Goal: Contribute content: Contribute content

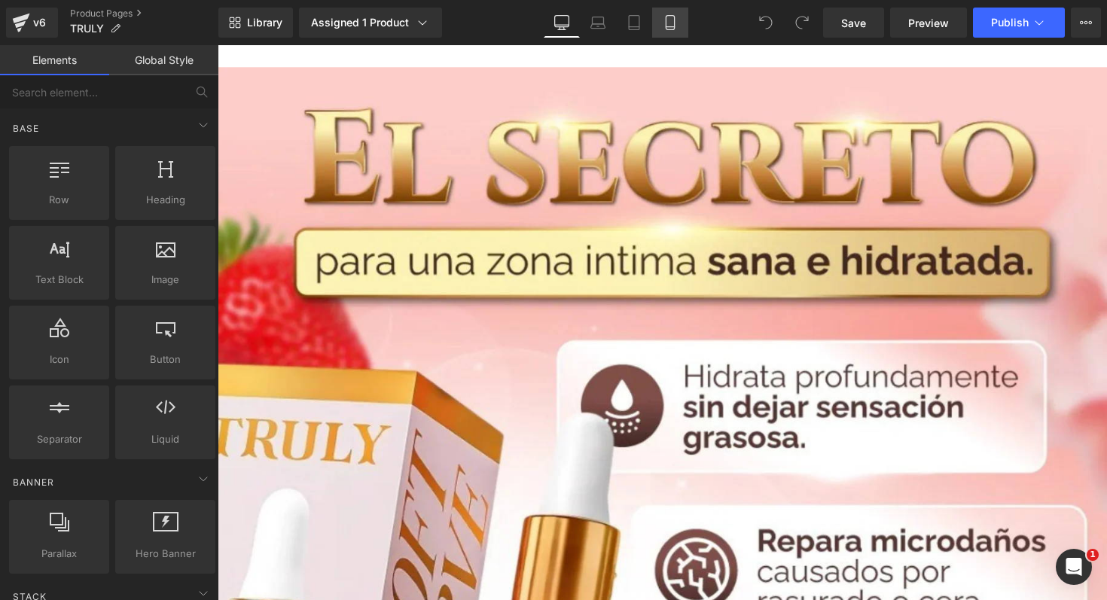
click at [668, 25] on icon at bounding box center [670, 22] width 15 height 15
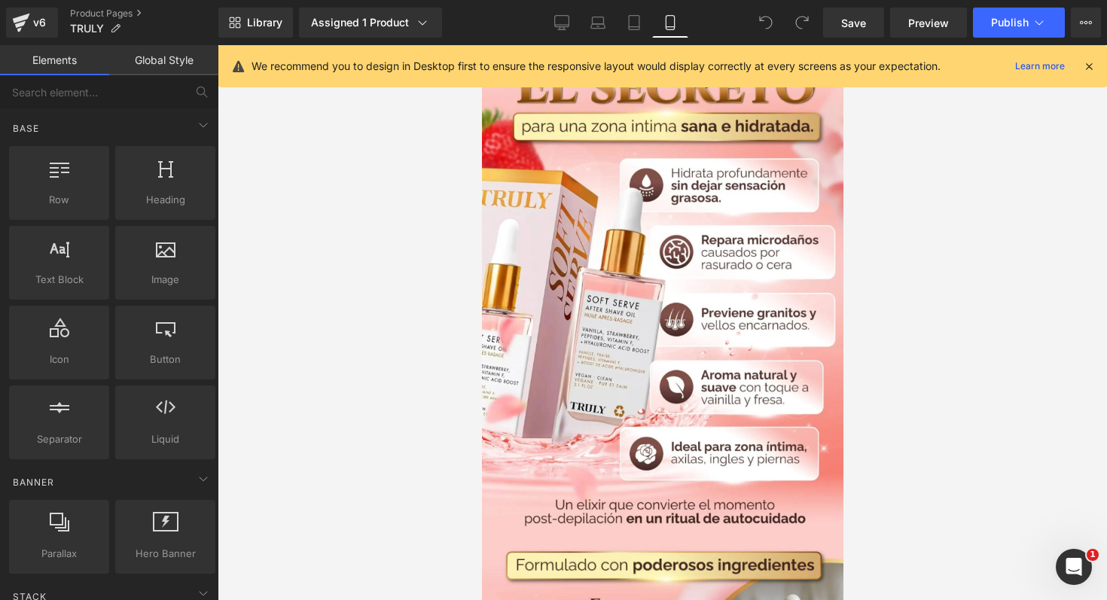
click at [36, 38] on div "v6 Product Pages TRULY" at bounding box center [109, 22] width 218 height 45
click at [47, 22] on div "v6" at bounding box center [39, 23] width 19 height 20
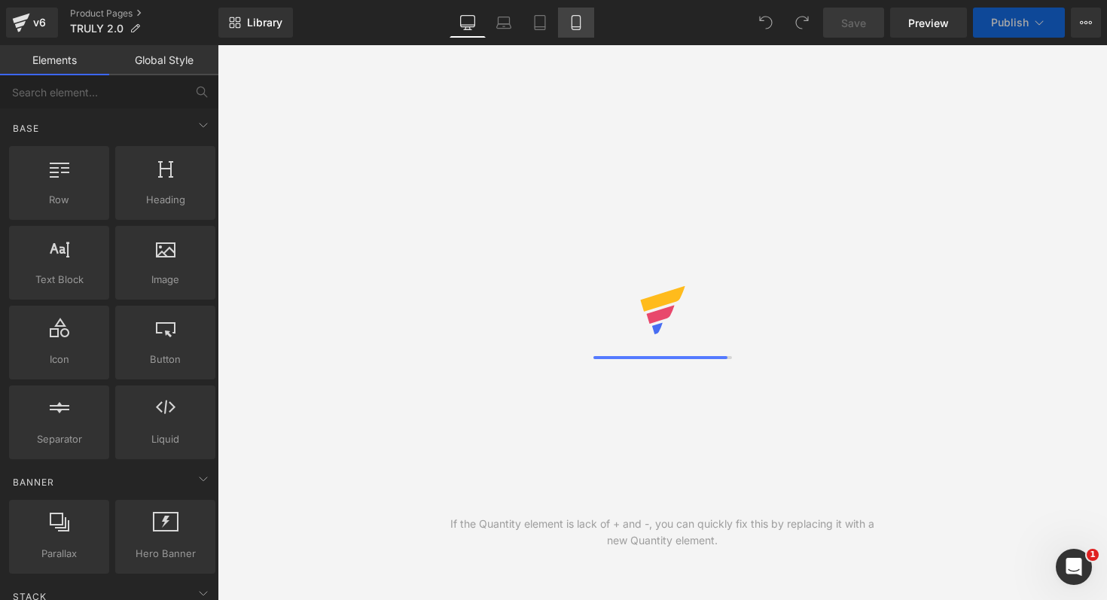
click at [582, 21] on icon at bounding box center [576, 22] width 15 height 15
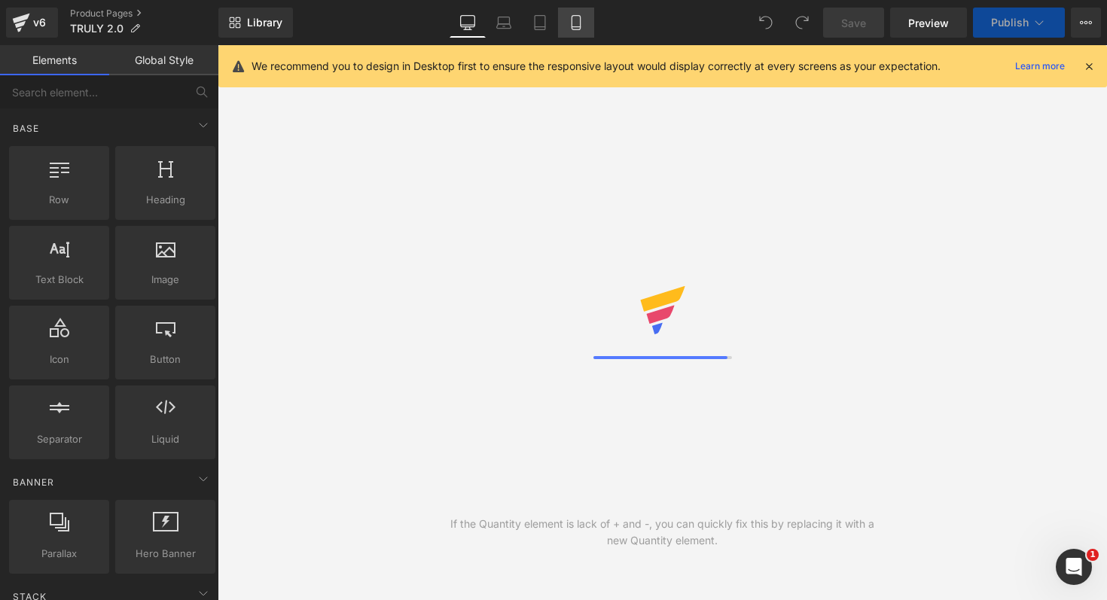
click at [575, 25] on icon at bounding box center [576, 22] width 15 height 15
click at [575, 25] on link "Desktop" at bounding box center [562, 23] width 36 height 30
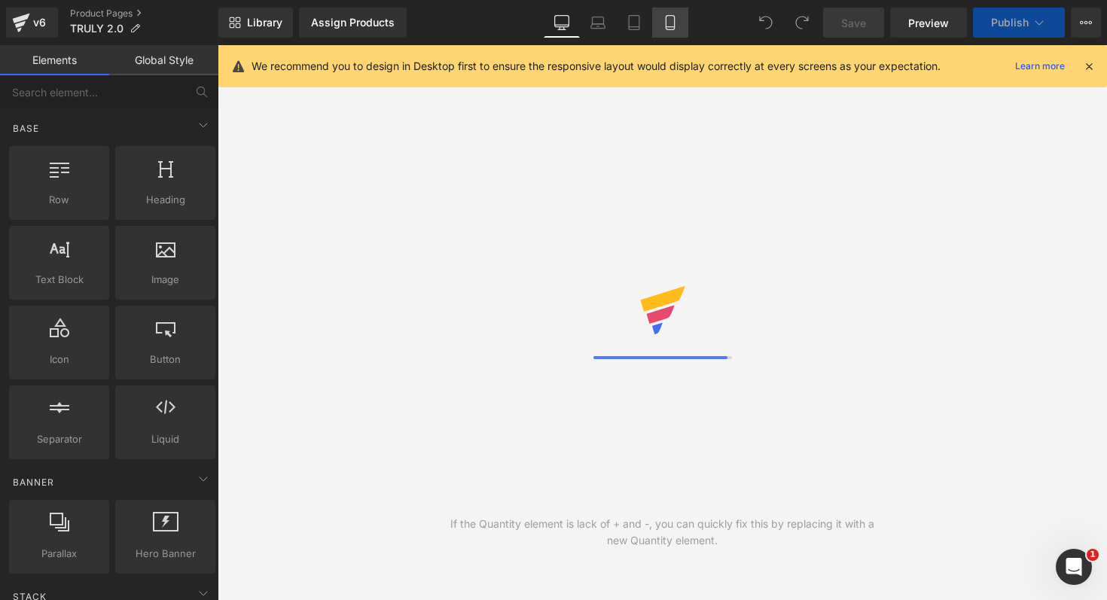
click at [671, 16] on icon at bounding box center [670, 23] width 8 height 14
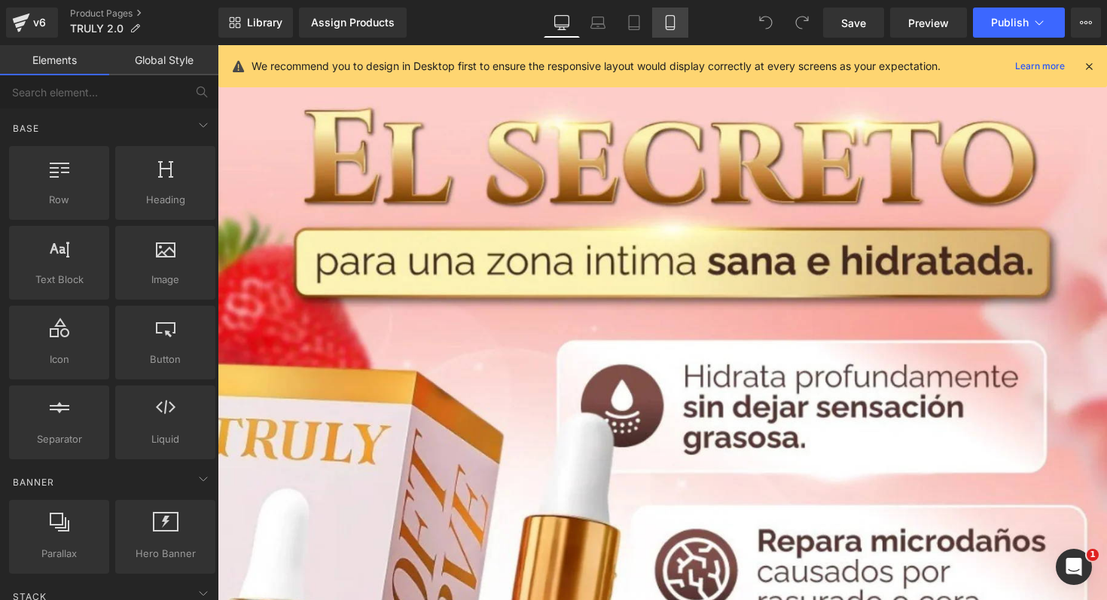
click at [679, 23] on link "Mobile" at bounding box center [670, 23] width 36 height 30
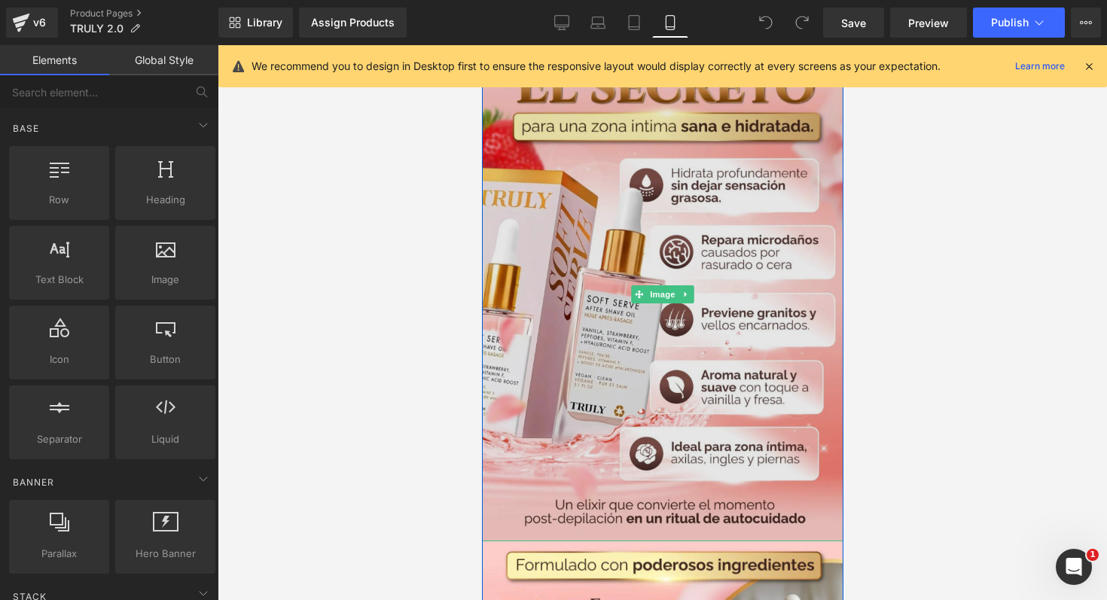
click at [658, 328] on img at bounding box center [662, 294] width 362 height 494
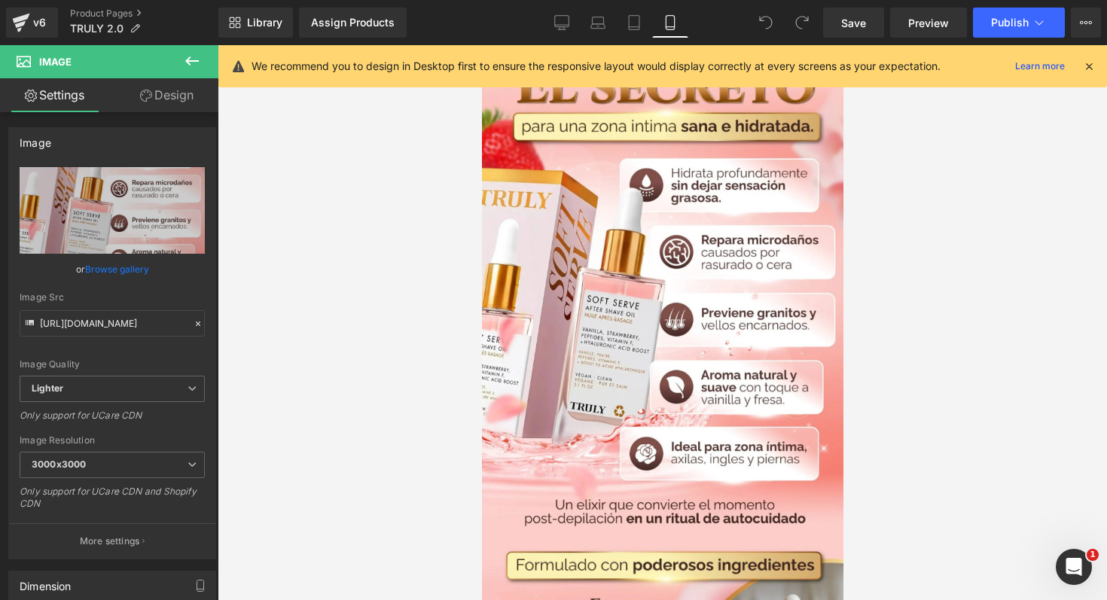
click at [1089, 67] on icon at bounding box center [1089, 67] width 14 height 14
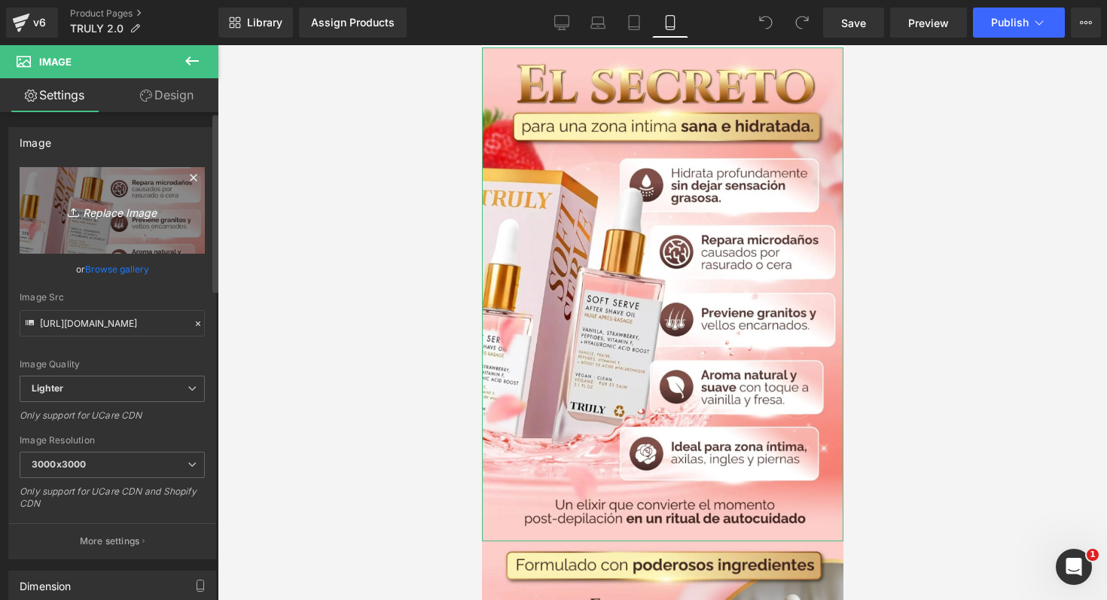
click at [128, 228] on link "Replace Image" at bounding box center [112, 210] width 185 height 87
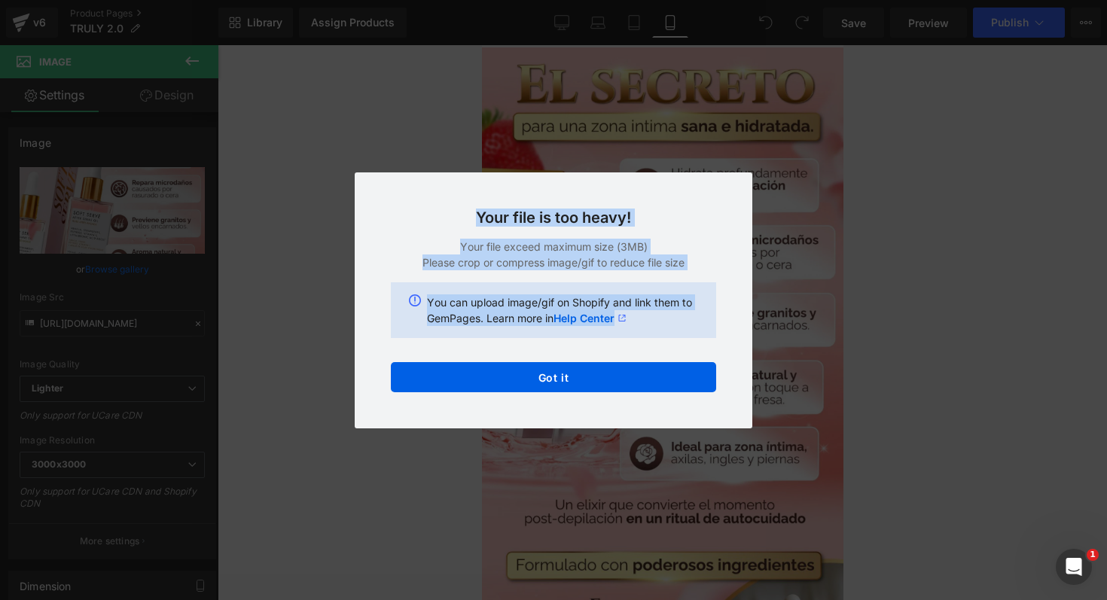
drag, startPoint x: 471, startPoint y: 214, endPoint x: 652, endPoint y: 332, distance: 216.0
click at [652, 332] on div "Your file is too heavy! Your file exceed maximum size (3MB) Please crop or comp…" at bounding box center [554, 300] width 398 height 256
click at [409, 41] on div "Back to Library Insert Your file is too heavy! Your file exceed maximum size (3…" at bounding box center [553, 300] width 1107 height 600
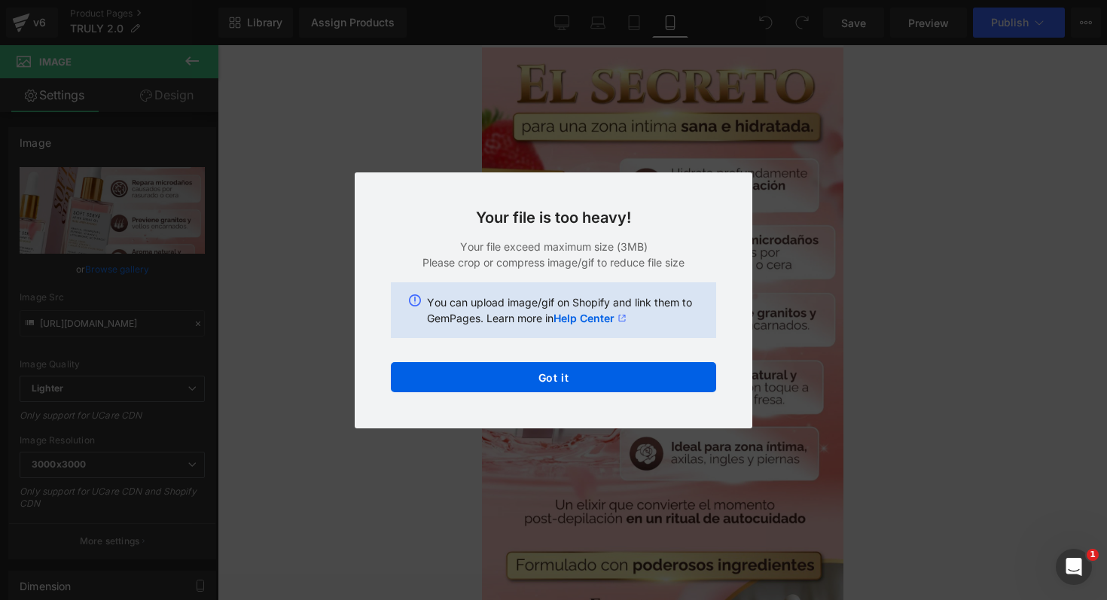
click at [386, 104] on div "Back to Library Insert Your file is too heavy! Your file exceed maximum size (3…" at bounding box center [553, 300] width 1107 height 600
click at [508, 438] on div "Back to Library Insert Your file is too heavy! Your file exceed maximum size (3…" at bounding box center [553, 300] width 1107 height 600
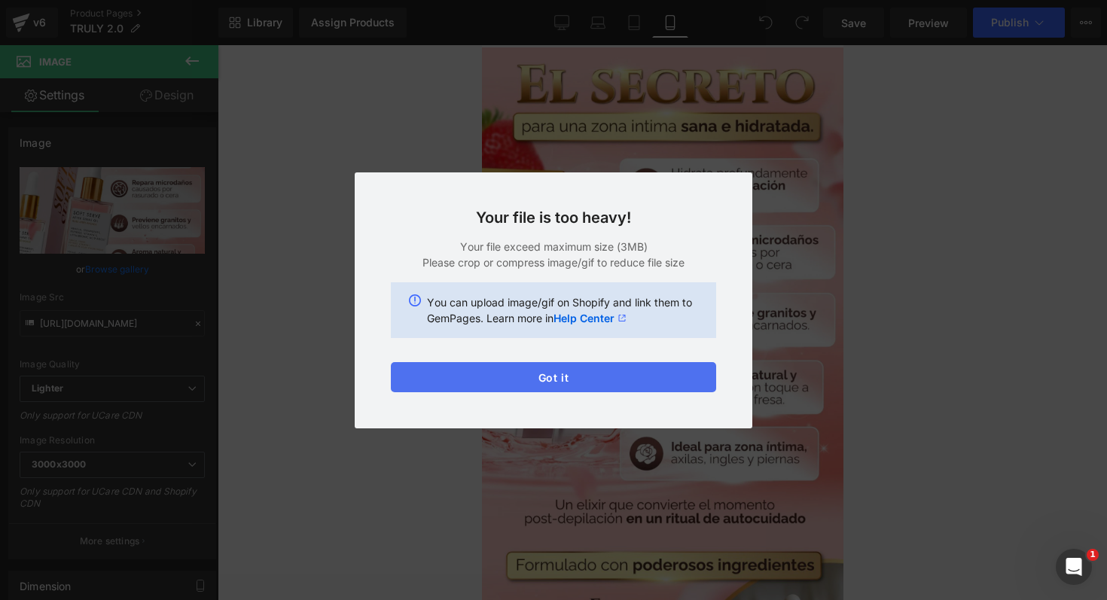
click at [548, 386] on button "Got it" at bounding box center [553, 377] width 325 height 30
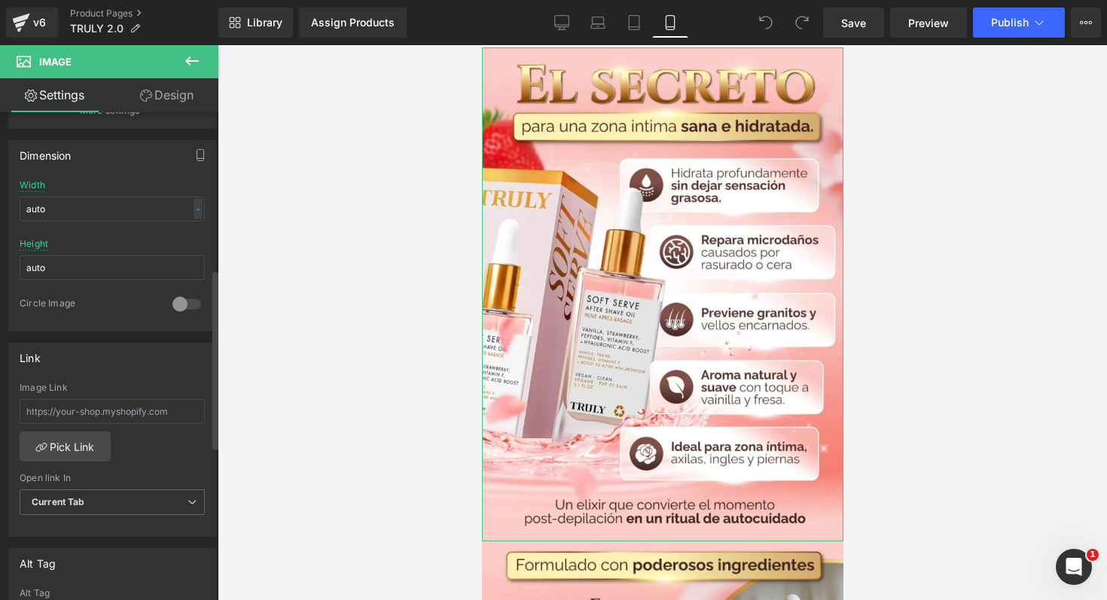
scroll to position [432, 0]
click at [131, 413] on input "text" at bounding box center [112, 410] width 185 height 25
paste input "https://drive.google.com/file/d/1GAdl9Hd728jQdeYUGGuuIFOtSw8FcbyP/view?usp=driv…"
type input "https://drive.google.com/file/d/1GAdl9Hd728jQdeYUGGuuIFOtSw8FcbyP/view?usp=driv…"
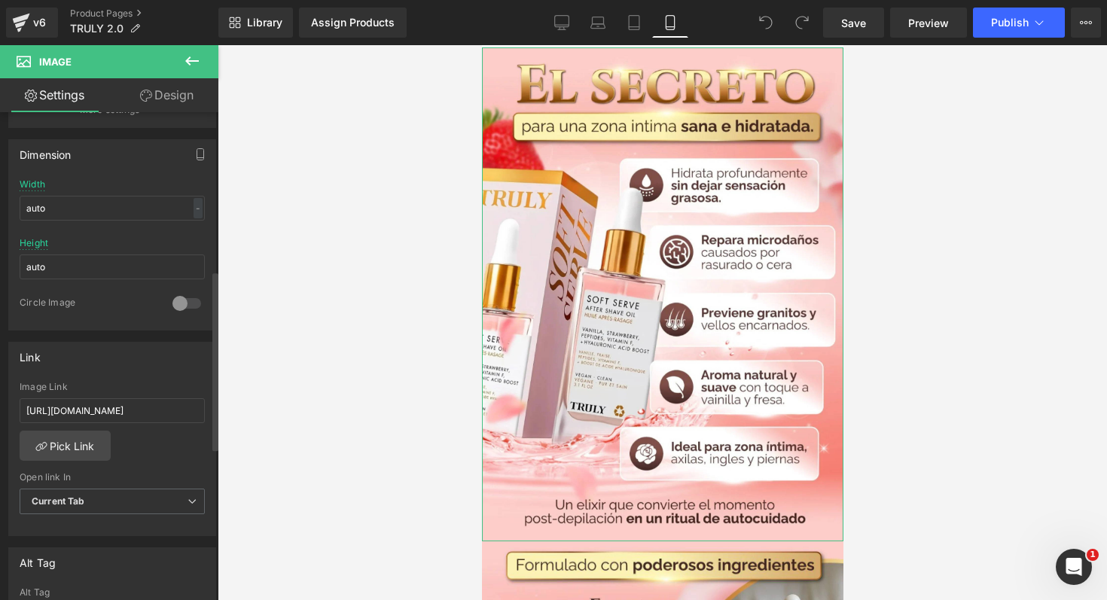
click at [183, 448] on div "https://drive.google.com/file/d/1GAdl9Hd728jQdeYUGGuuIFOtSw8FcbyP/view?usp=driv…" at bounding box center [112, 459] width 206 height 154
click at [182, 410] on input "https://drive.google.com/file/d/1GAdl9Hd728jQdeYUGGuuIFOtSw8FcbyP/view?usp=driv…" at bounding box center [112, 410] width 185 height 25
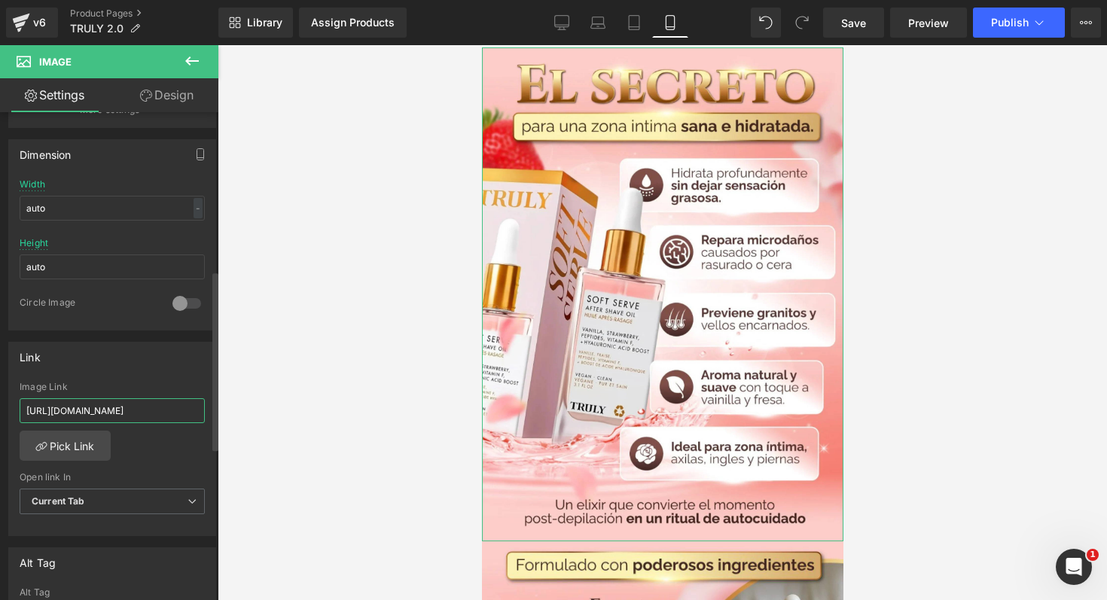
click at [182, 410] on input "https://drive.google.com/file/d/1GAdl9Hd728jQdeYUGGuuIFOtSw8FcbyP/view?usp=driv…" at bounding box center [112, 410] width 185 height 25
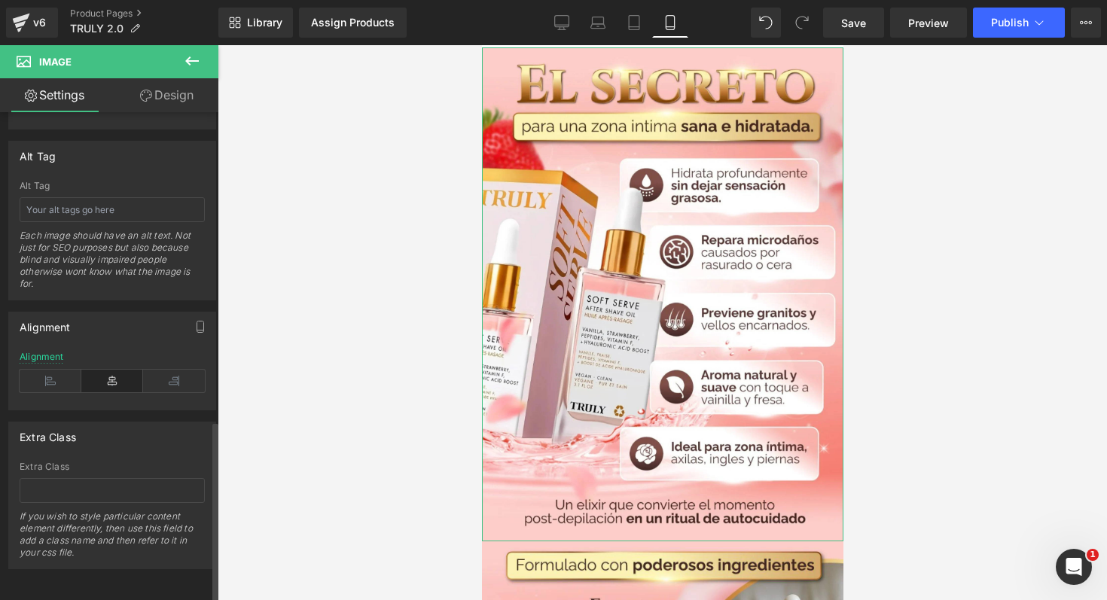
scroll to position [825, 0]
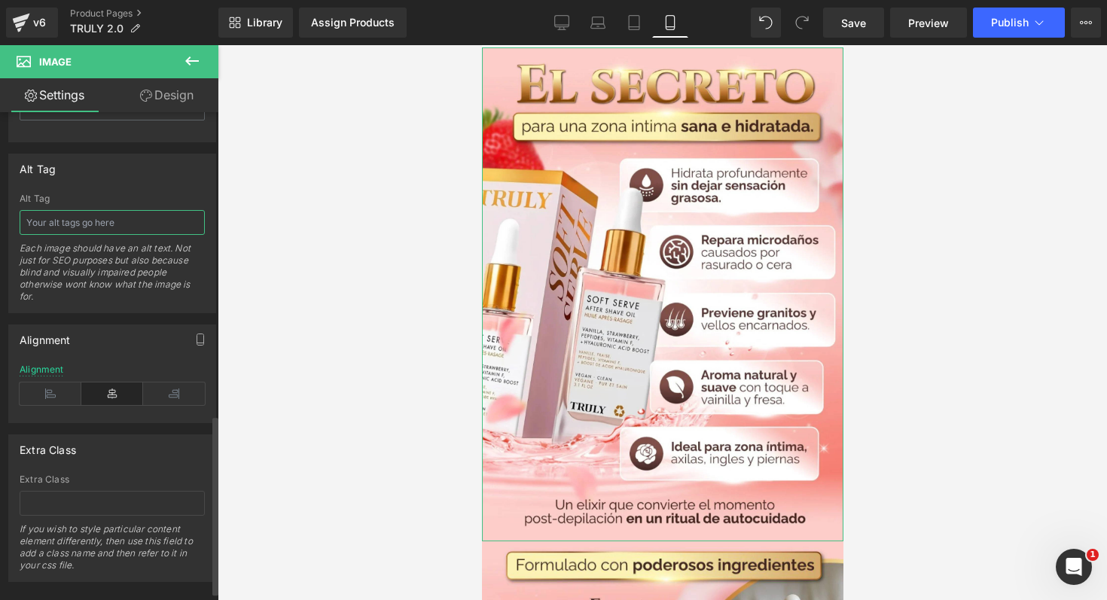
click at [149, 224] on input "text" at bounding box center [112, 222] width 185 height 25
paste input "https://drive.google.com/file/d/1GAdl9Hd728jQdeYUGGuuIFOtSw8FcbyP/view?usp=driv…"
type input "Xhttps://drive.google.com/file/d/1GAdl9Hd728jQdeYUGGuuIFOtSw8FcbyP/view?usp=dri…"
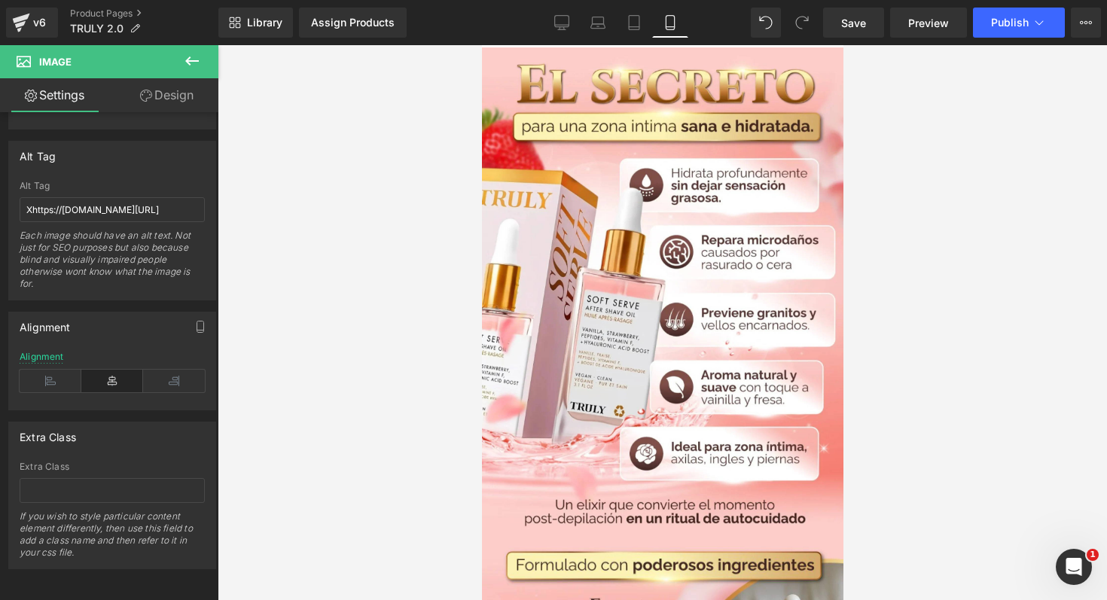
click at [261, 322] on div at bounding box center [663, 322] width 890 height 555
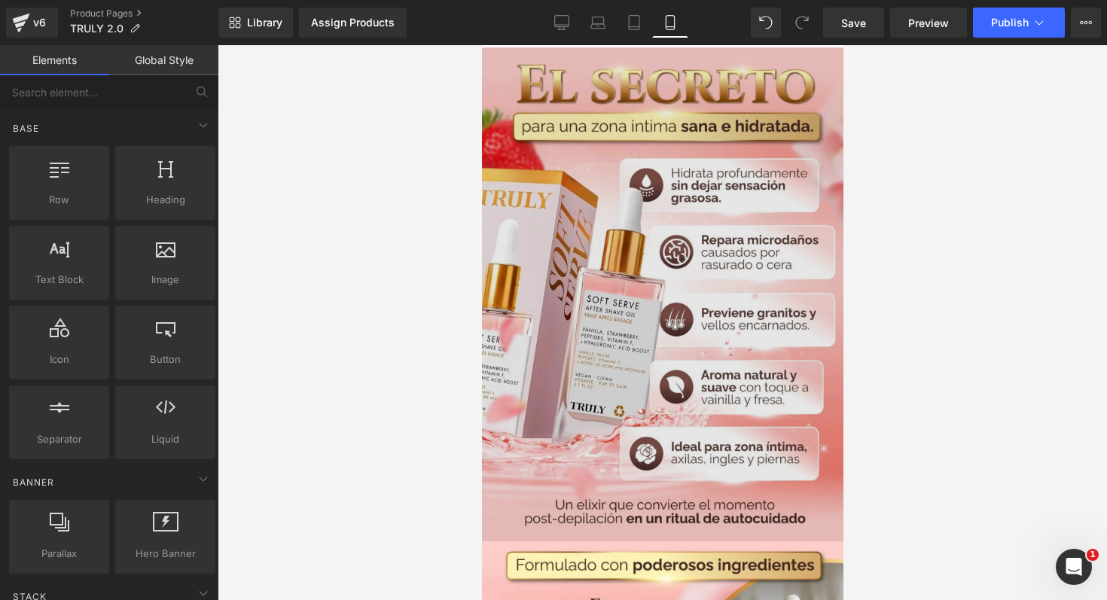
click at [529, 275] on img at bounding box center [662, 294] width 362 height 494
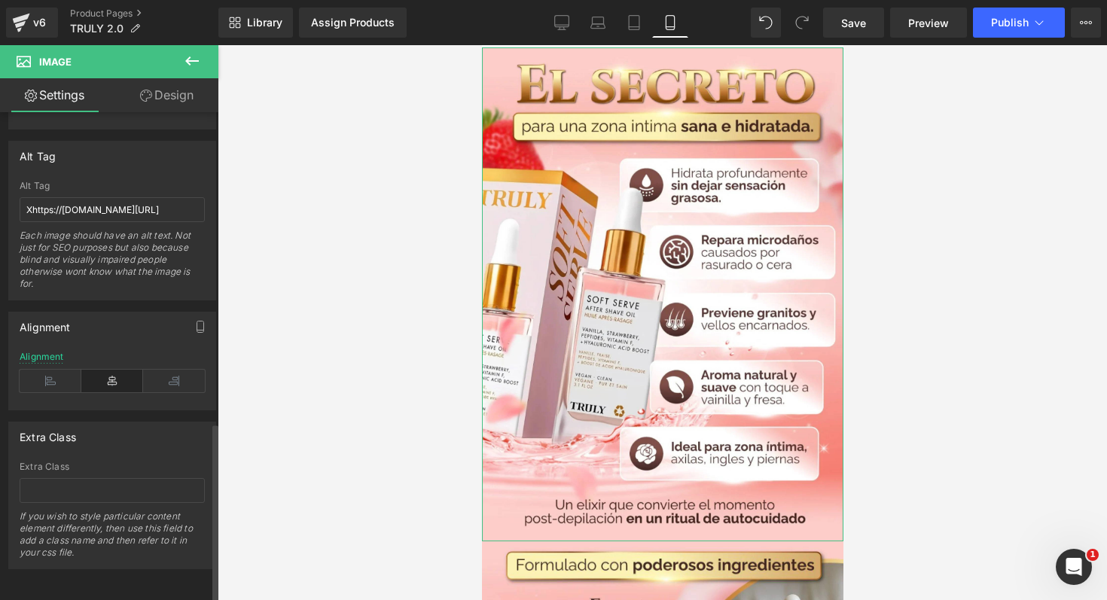
scroll to position [822, 0]
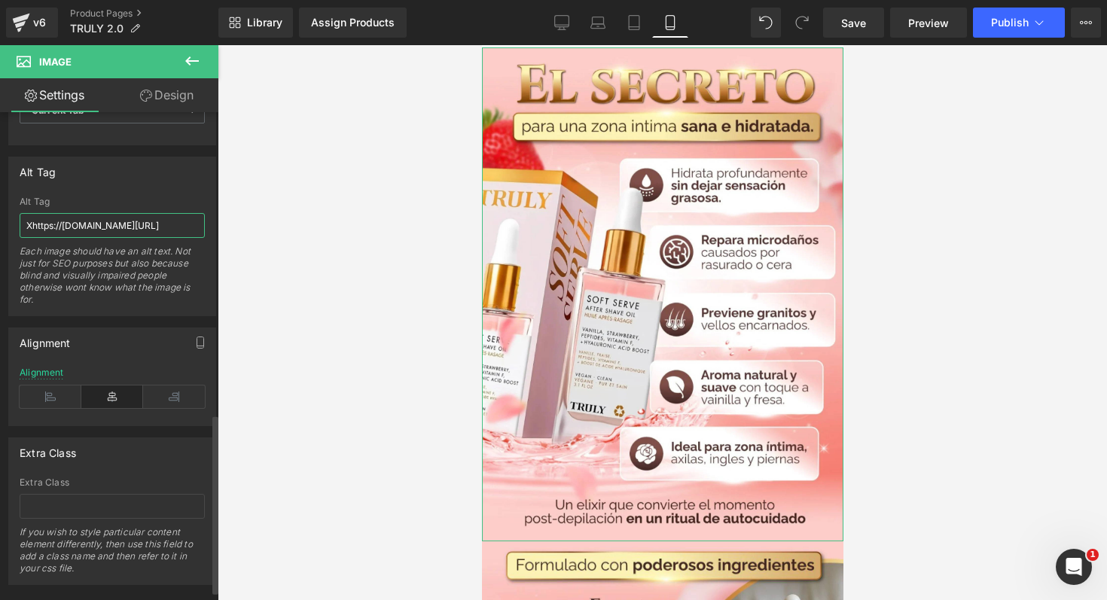
click at [159, 229] on input "Xhttps://drive.google.com/file/d/1GAdl9Hd728jQdeYUGGuuIFOtSw8FcbyP/view?usp=dri…" at bounding box center [112, 225] width 185 height 25
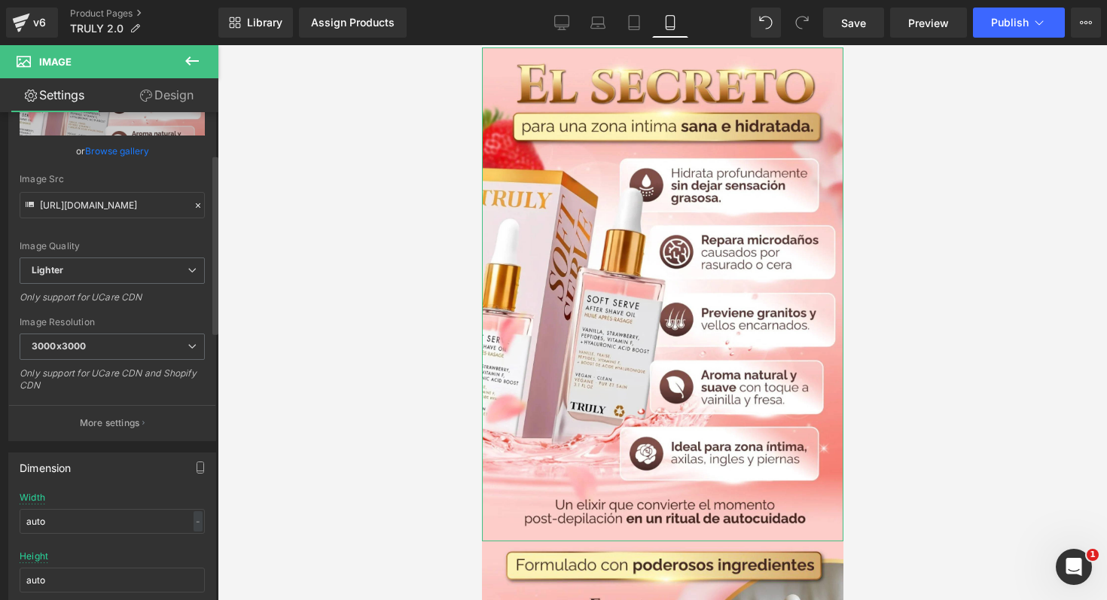
scroll to position [112, 0]
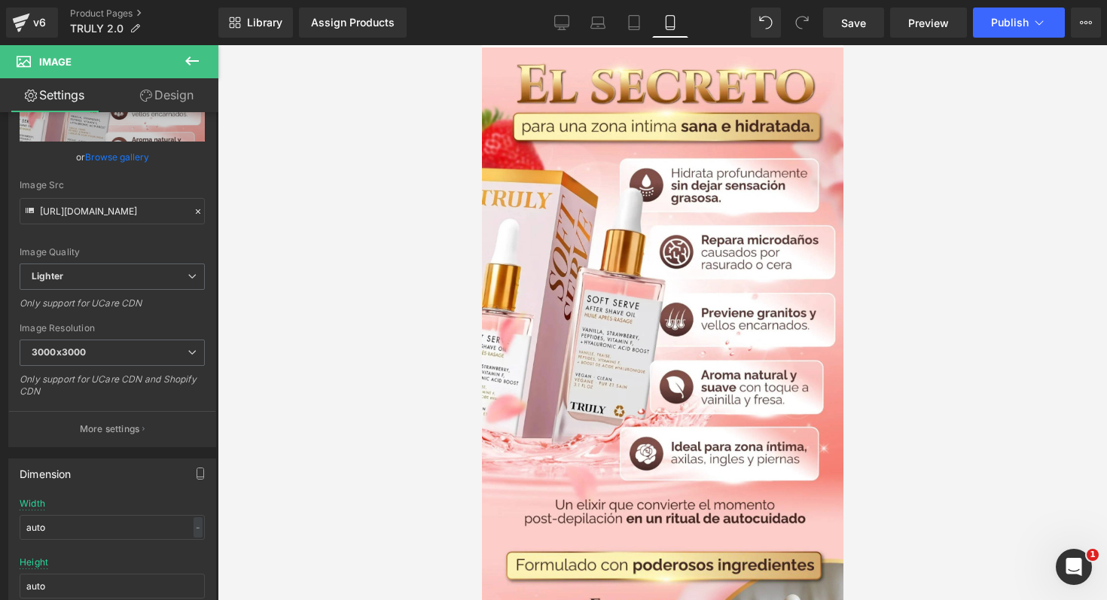
click at [441, 307] on div at bounding box center [663, 322] width 890 height 555
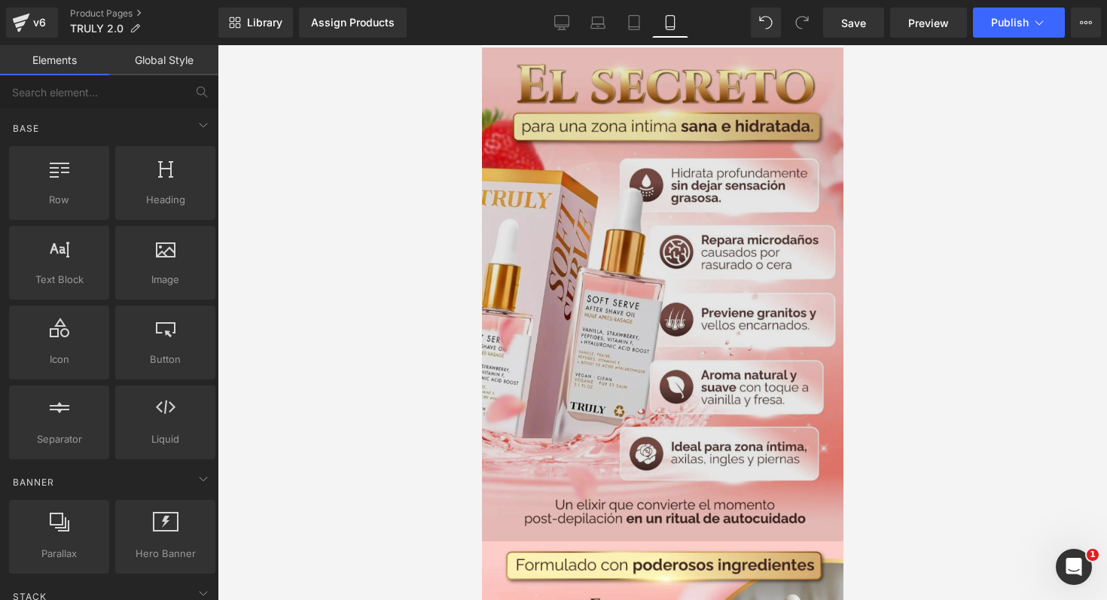
click at [574, 277] on img at bounding box center [662, 294] width 362 height 494
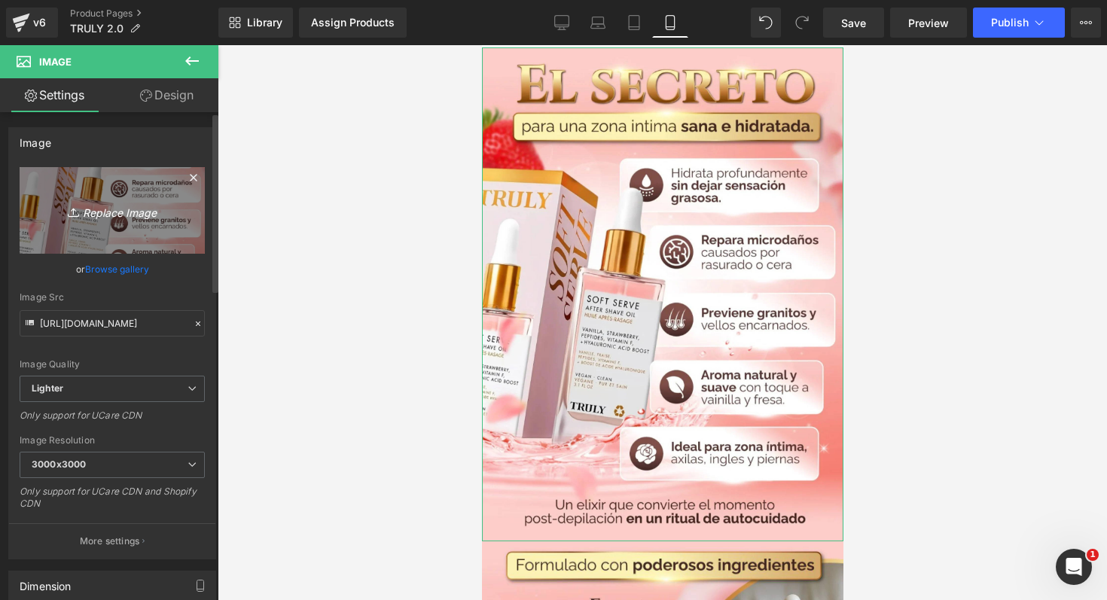
click at [170, 229] on link "Replace Image" at bounding box center [112, 210] width 185 height 87
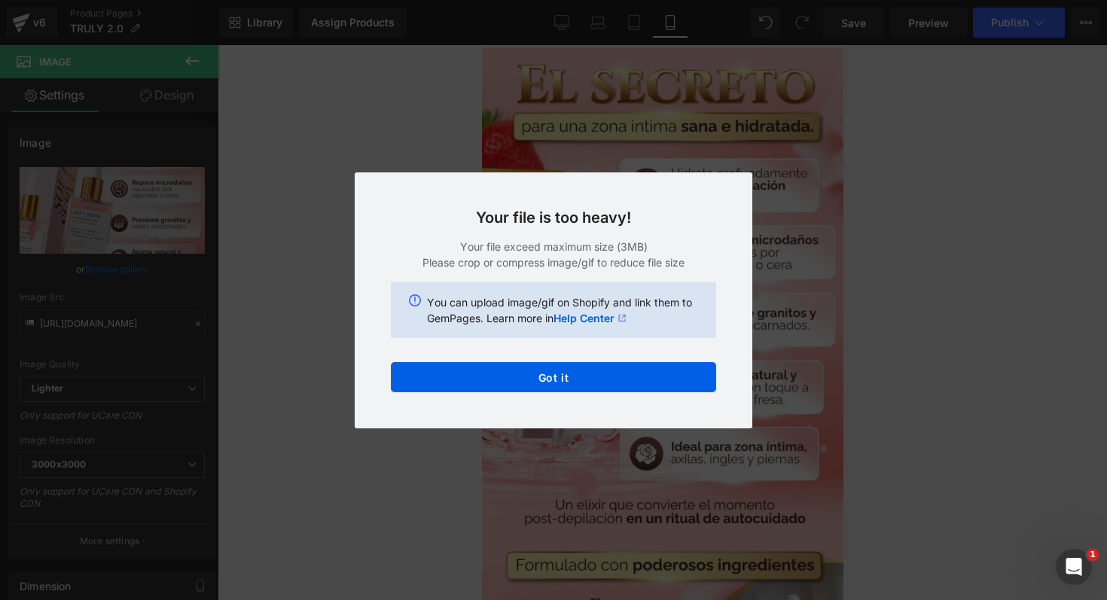
click at [658, 453] on div "Back to Library Insert Your file is too heavy! Your file exceed maximum size (3…" at bounding box center [553, 300] width 1107 height 600
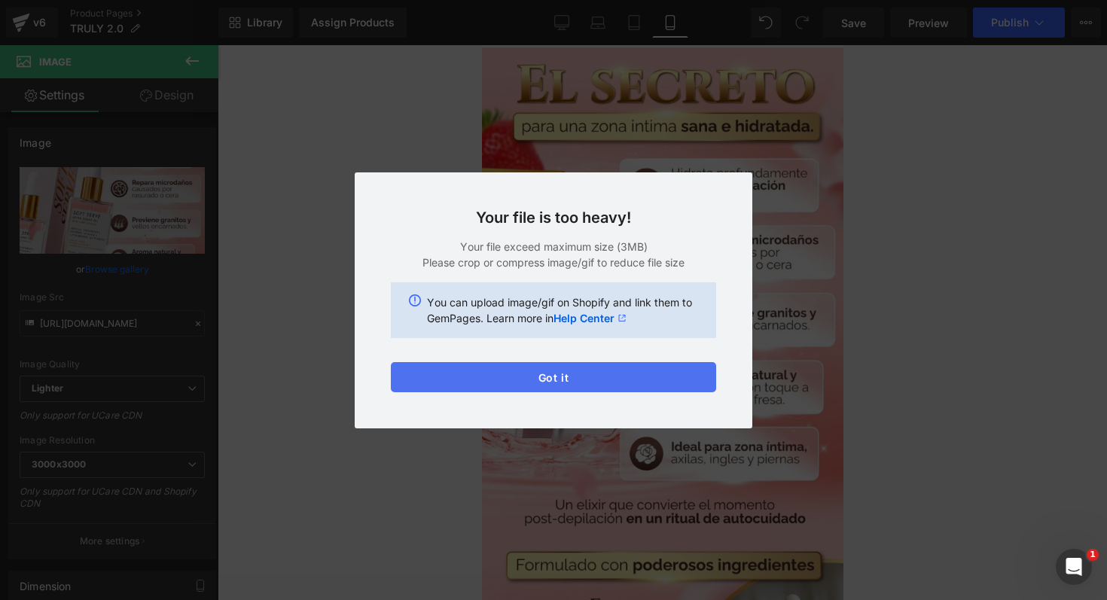
click at [465, 380] on button "Got it" at bounding box center [553, 377] width 325 height 30
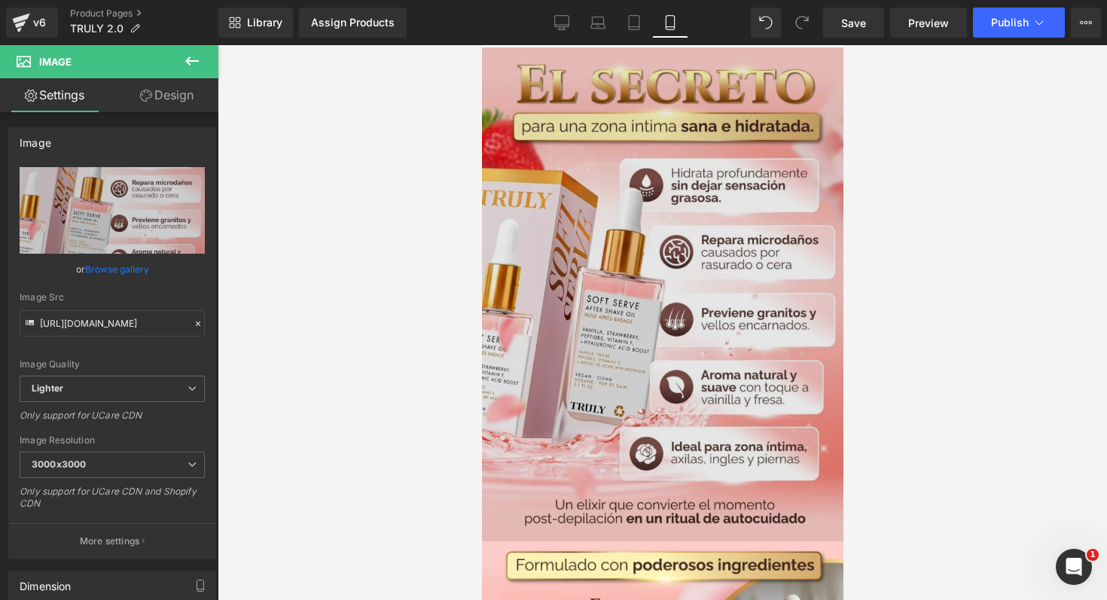
scroll to position [575, 0]
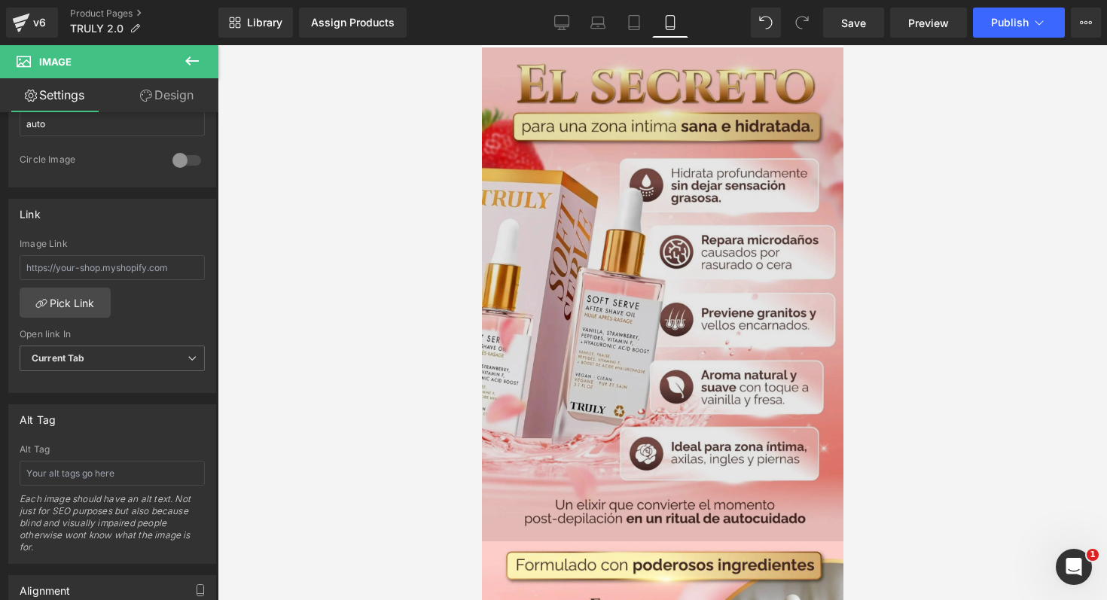
click at [586, 226] on img at bounding box center [662, 294] width 362 height 494
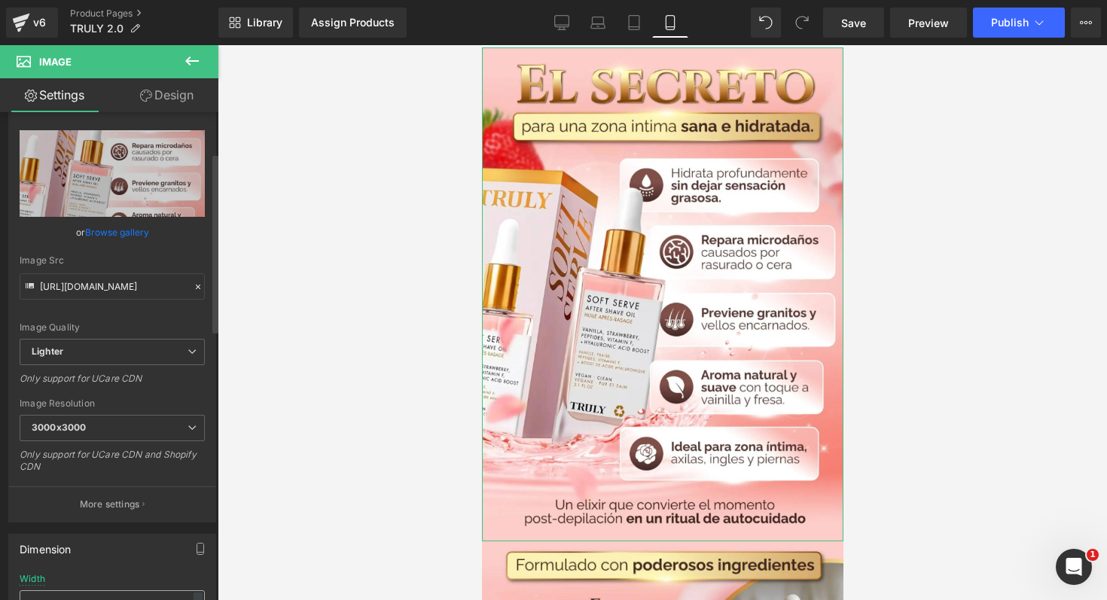
scroll to position [0, 0]
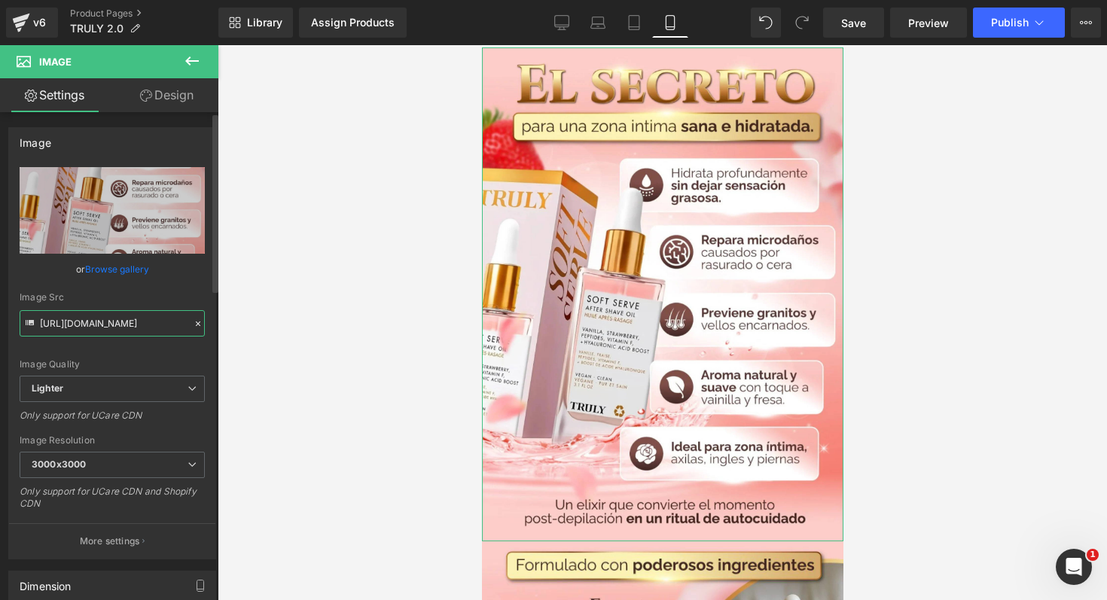
click at [101, 322] on input "https://ucarecdn.com/4bd9f614-656d-440a-aaf1-5d65f2e79009/-/format/auto/-/previ…" at bounding box center [112, 323] width 185 height 26
paste input "www.iloveimg.com/es/descarga/542ldvtsxfnv0rdg7g56kyk7Azd2jkk2w54crj83sdwyd48y19…"
type input "https://www.iloveimg.com/es/descarga/542ldvtsxfnv0rdg7g56kyk7Azd2jkk2w54crj83sd…"
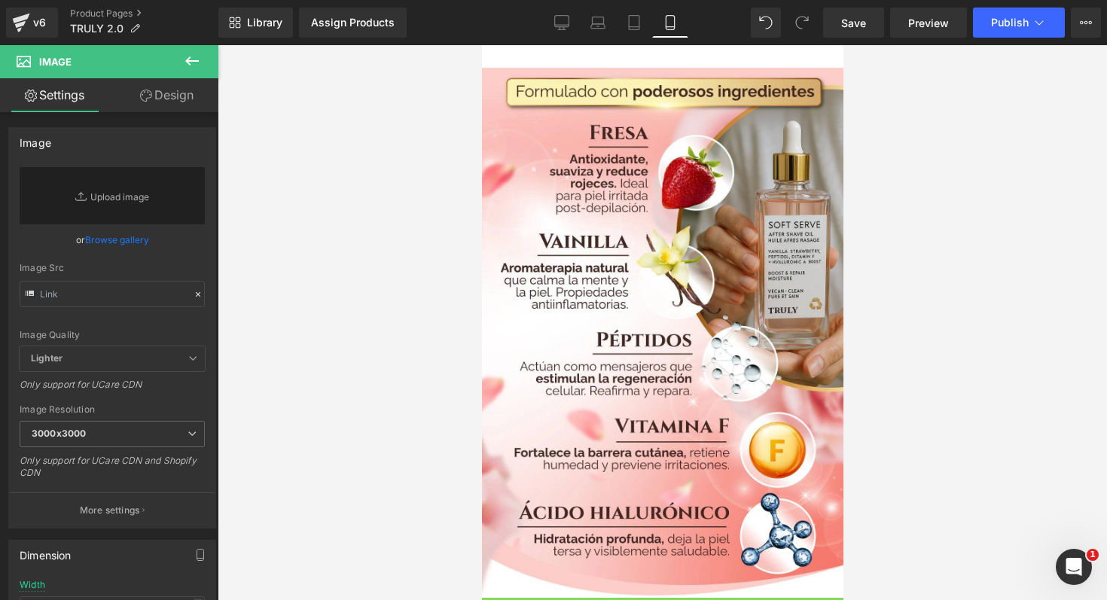
click at [257, 307] on div at bounding box center [663, 322] width 890 height 555
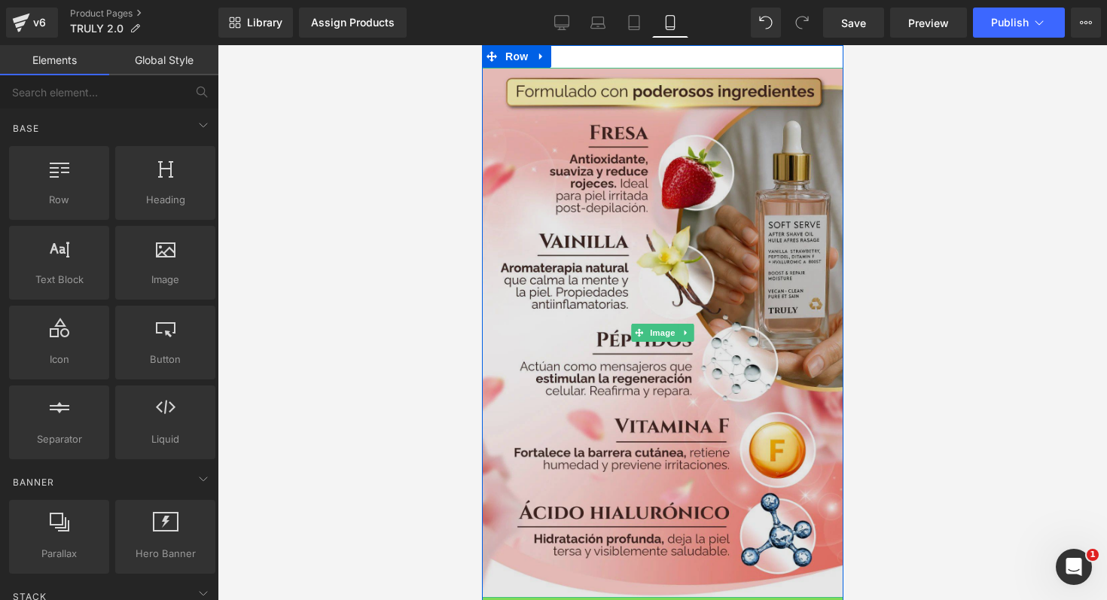
click at [522, 197] on img at bounding box center [662, 333] width 362 height 530
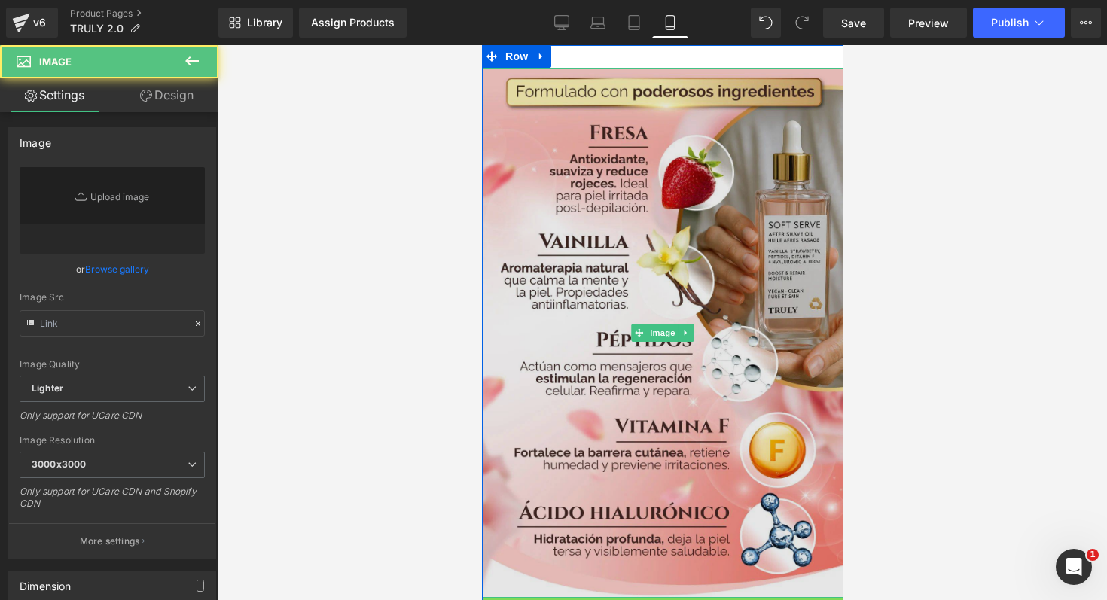
type input "https://ucarecdn.com/b9e0fb63-ceb5-4a65-881c-ea21f5372fcb/-/format/auto/-/previ…"
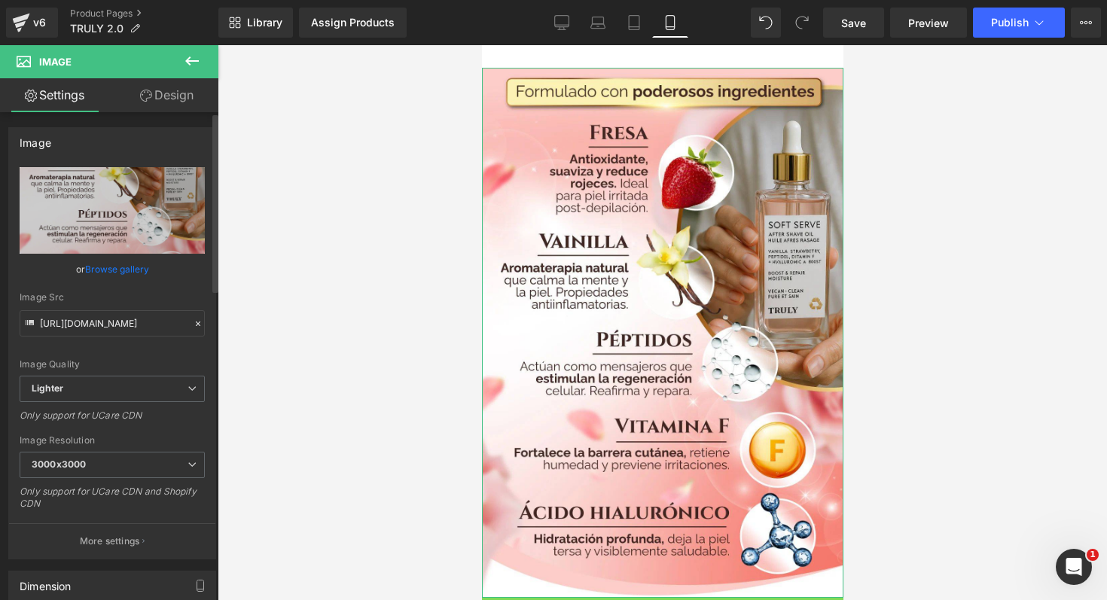
click at [195, 322] on icon at bounding box center [198, 324] width 11 height 11
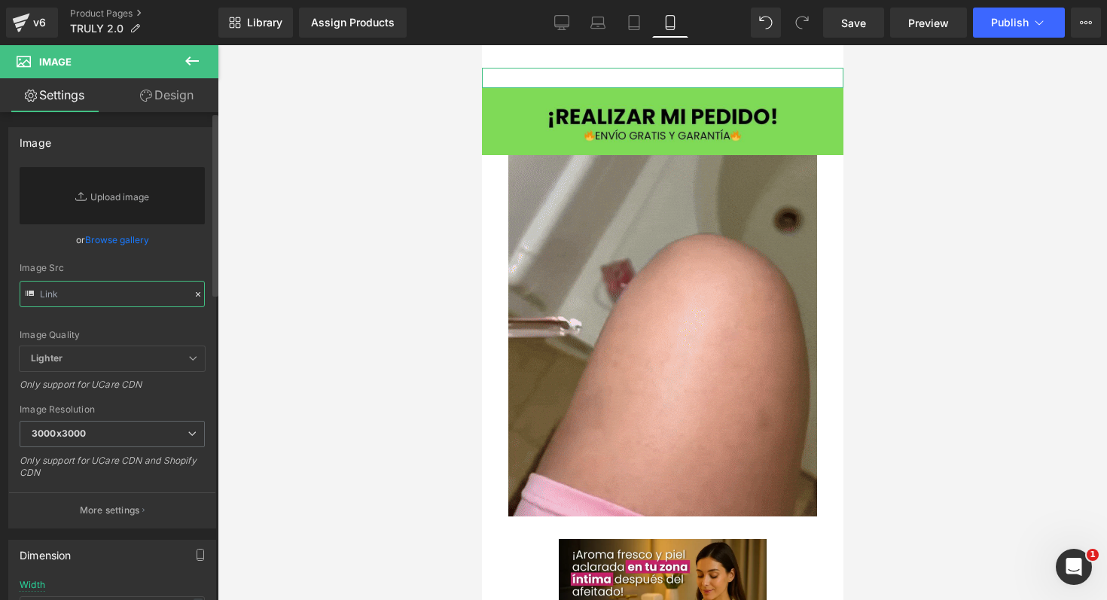
click at [146, 297] on input "text" at bounding box center [112, 294] width 185 height 26
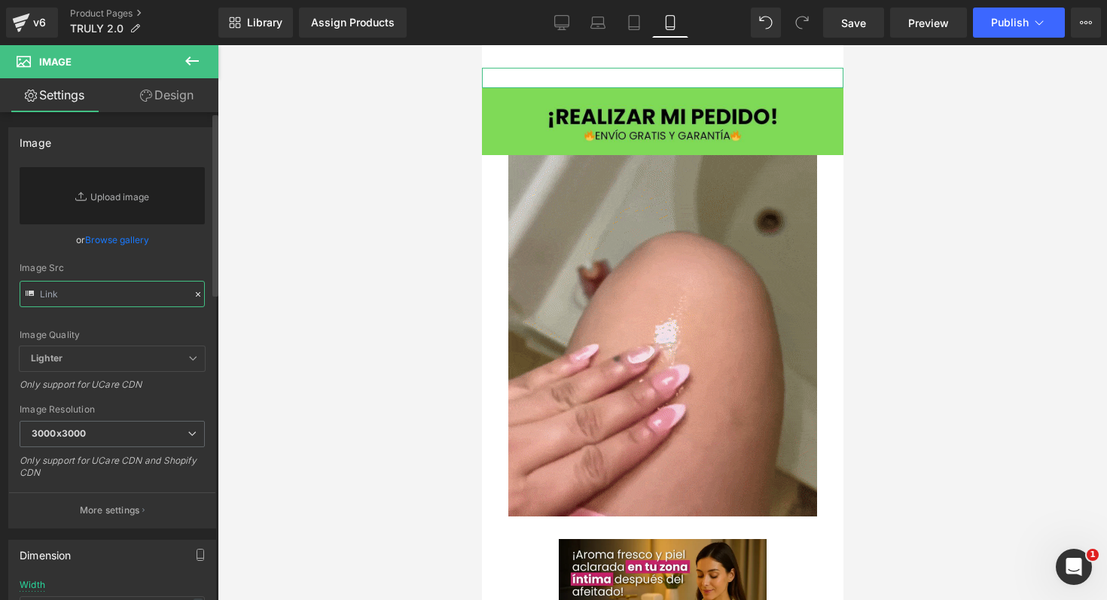
paste input "https://www.iloveimg.com/es/descarga/542ldvtsxfnv0rdg7g56kyk7Azd2jkk2w54crj83sd…"
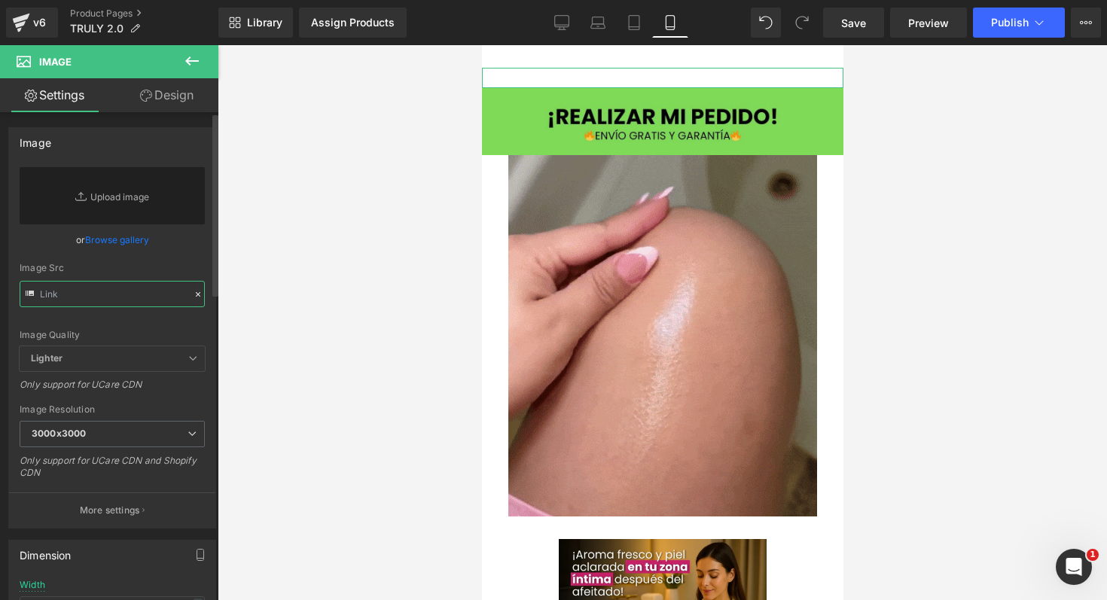
type input "https://www.iloveimg.com/es/descarga/542ldvtsxfnv0rdg7g56kyk7Azd2jkk2w54crj83sd…"
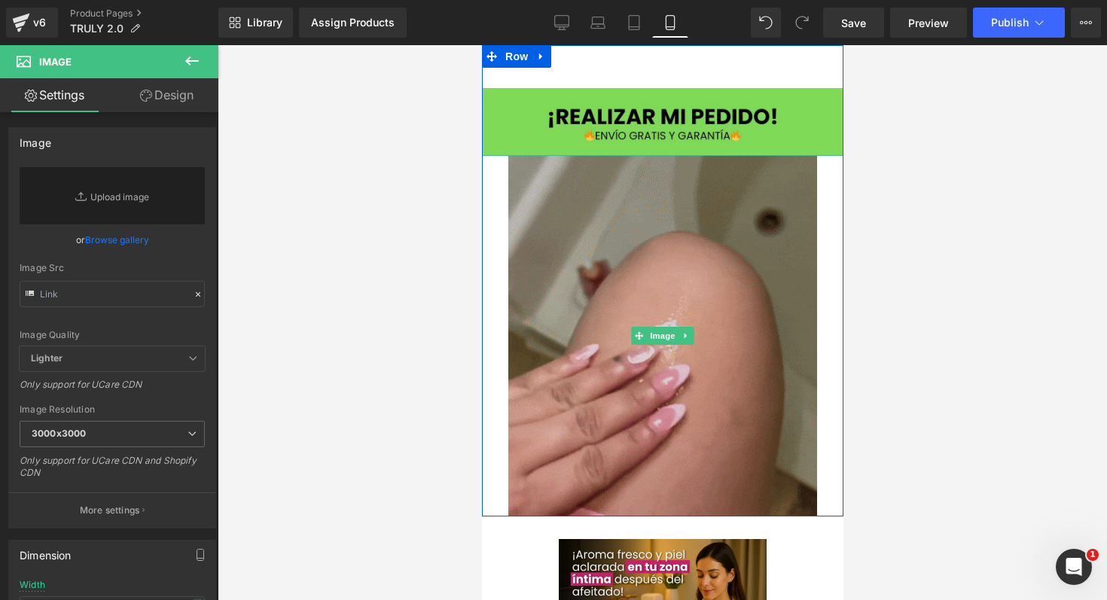
click at [542, 315] on img at bounding box center [662, 336] width 309 height 362
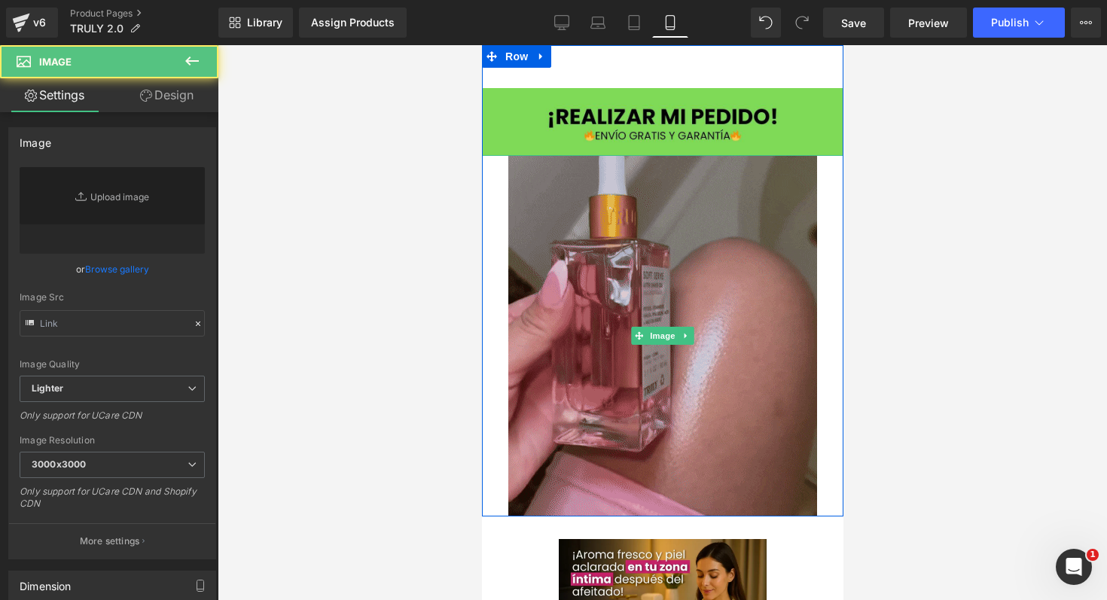
type input "https://media1.giphy.com/media/v1.Y2lkPTc5MGI3NjExMjEycnV4bDJqZ285YnU4Y3plMjJuc…"
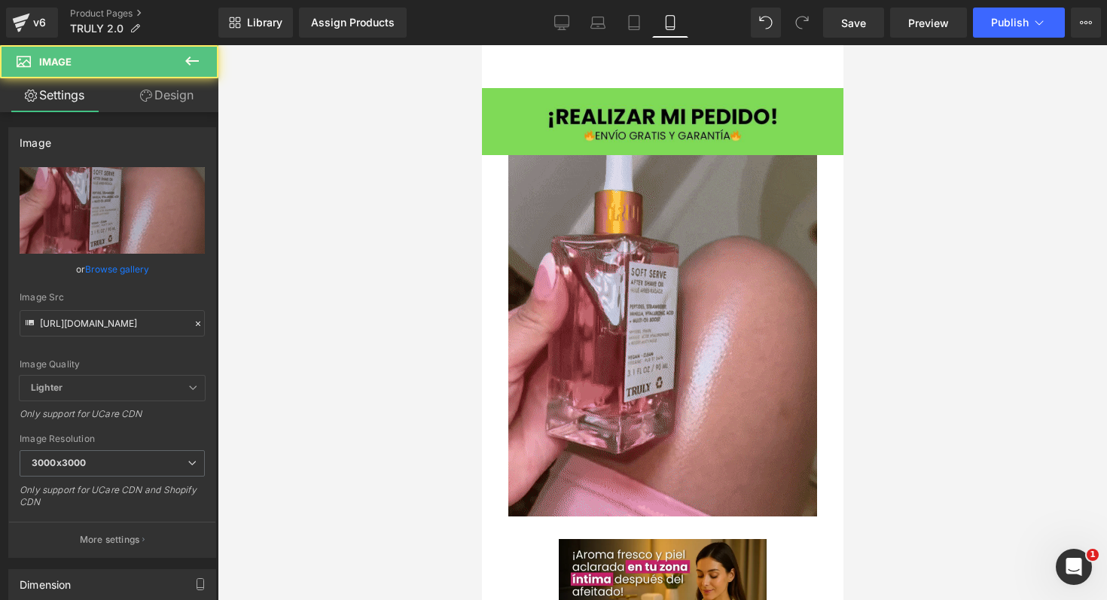
click at [407, 317] on div at bounding box center [663, 322] width 890 height 555
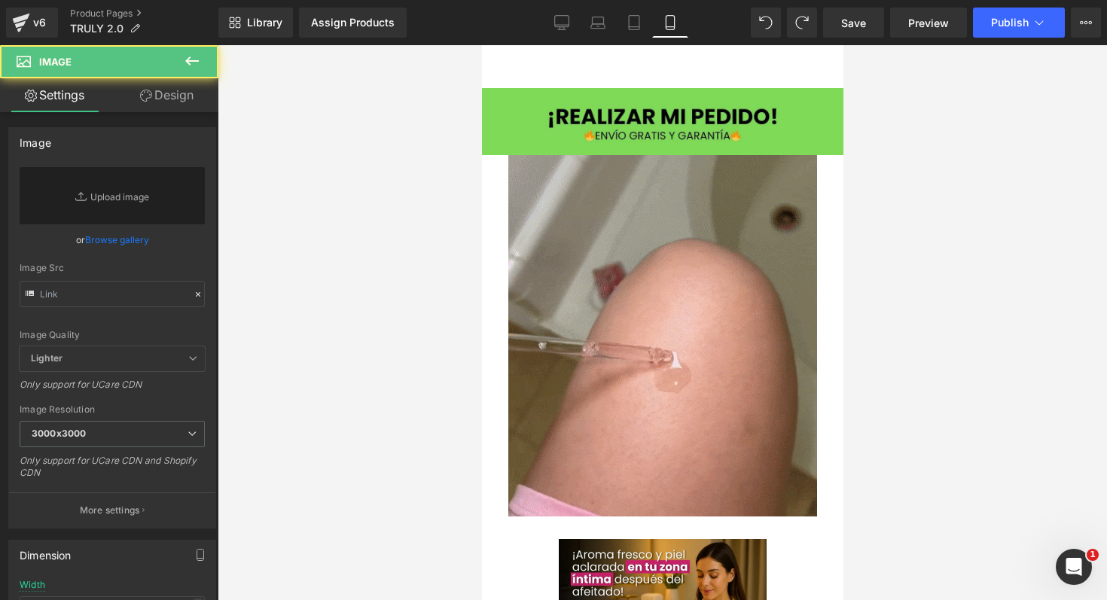
type input "https://ucarecdn.com/b9e0fb63-ceb5-4a65-881c-ea21f5372fcb/-/format/auto/-/previ…"
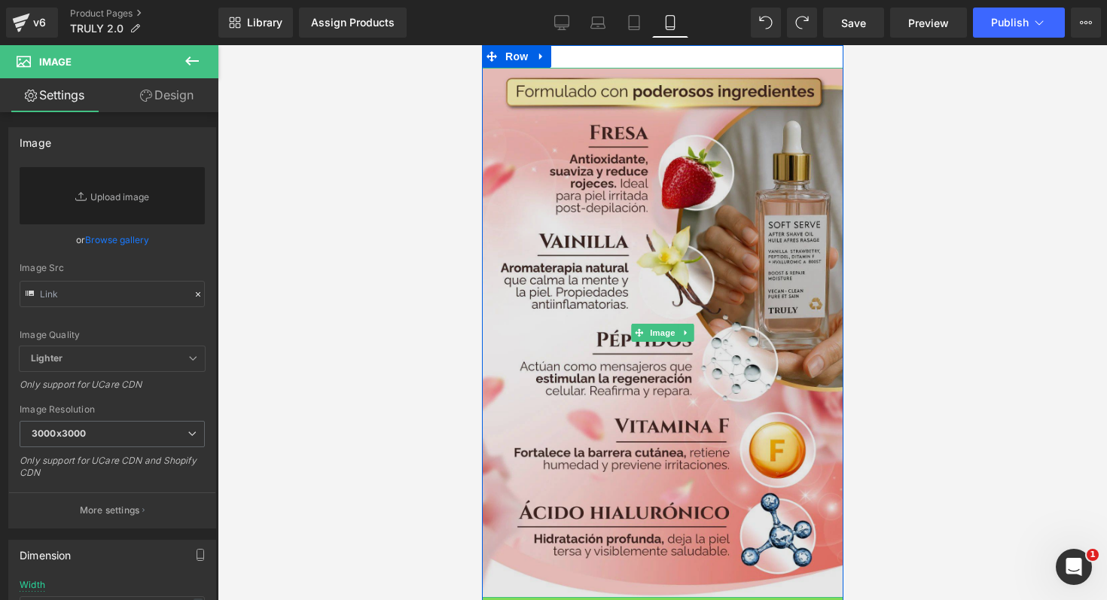
type input "https://ucarecdn.com/4bd9f614-656d-440a-aaf1-5d65f2e79009/-/format/auto/-/previ…"
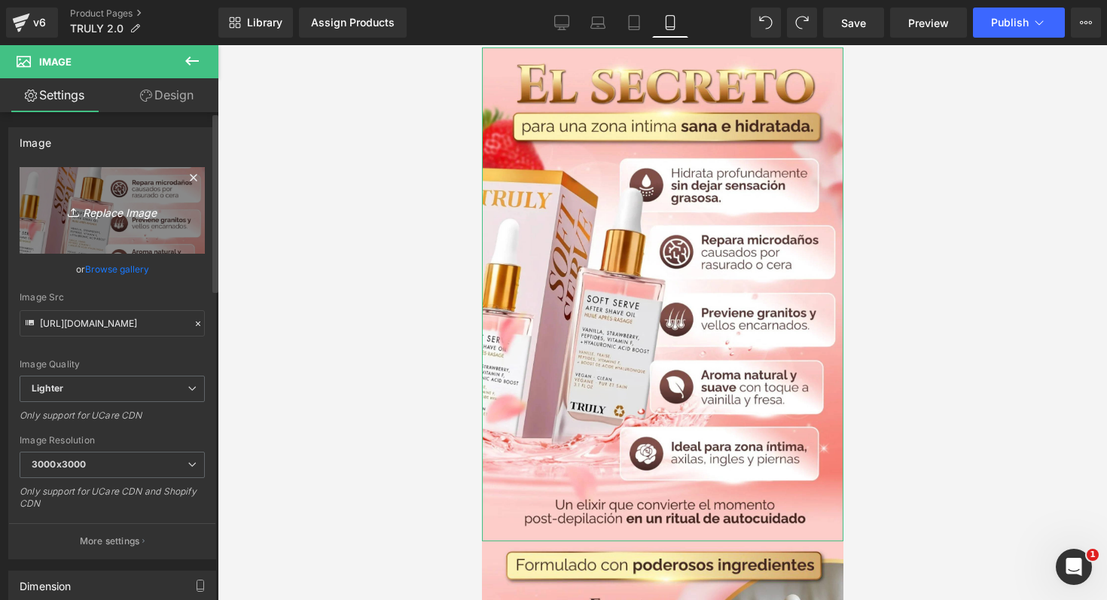
click at [120, 215] on icon "Replace Image" at bounding box center [112, 210] width 121 height 19
type input "C:\fakepath\TRULY 1 (1).png"
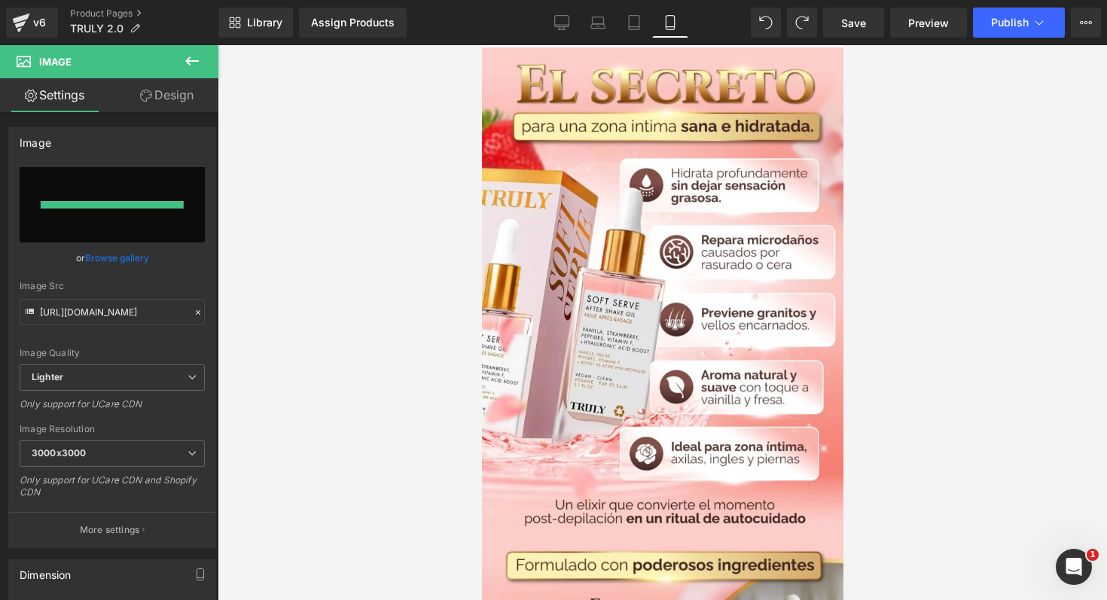
type input "https://ucarecdn.com/104544a6-437b-41c5-aee5-ef181e790620/-/format/auto/-/previ…"
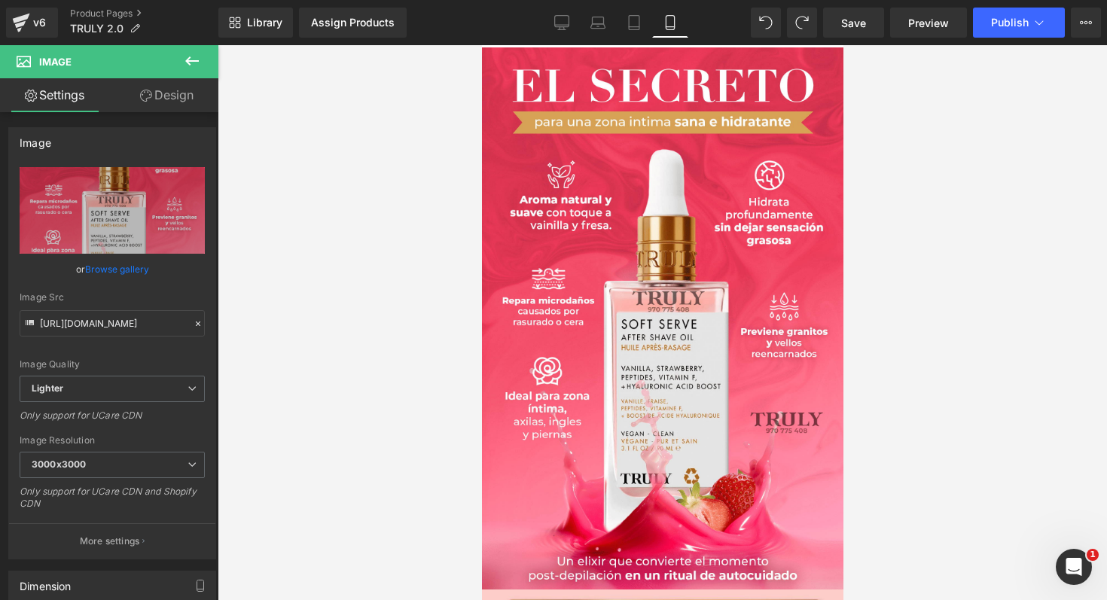
click at [908, 449] on div at bounding box center [663, 322] width 890 height 555
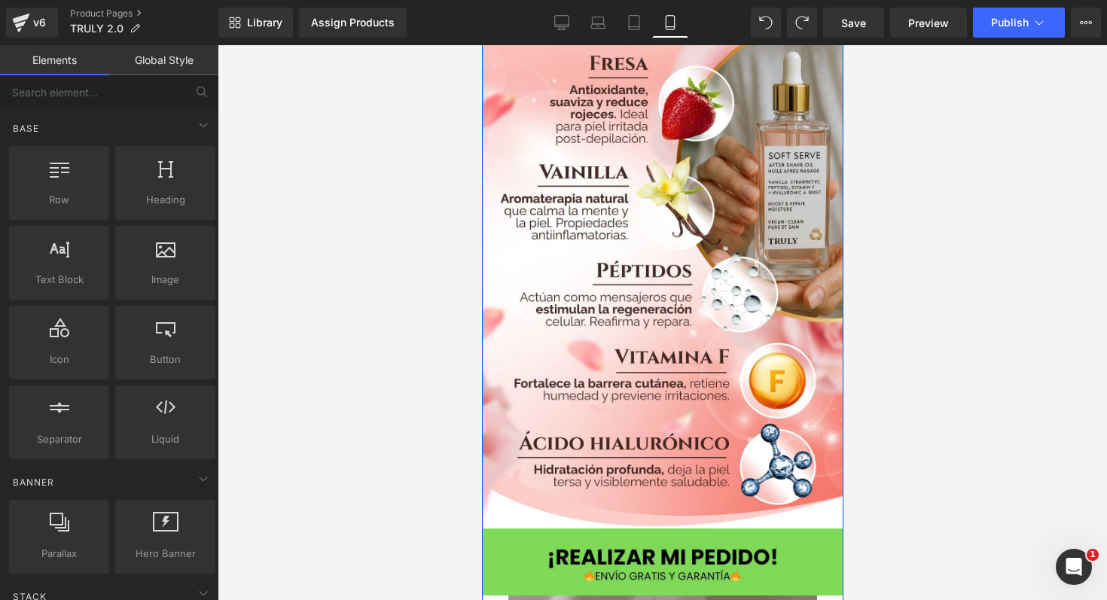
scroll to position [642, 0]
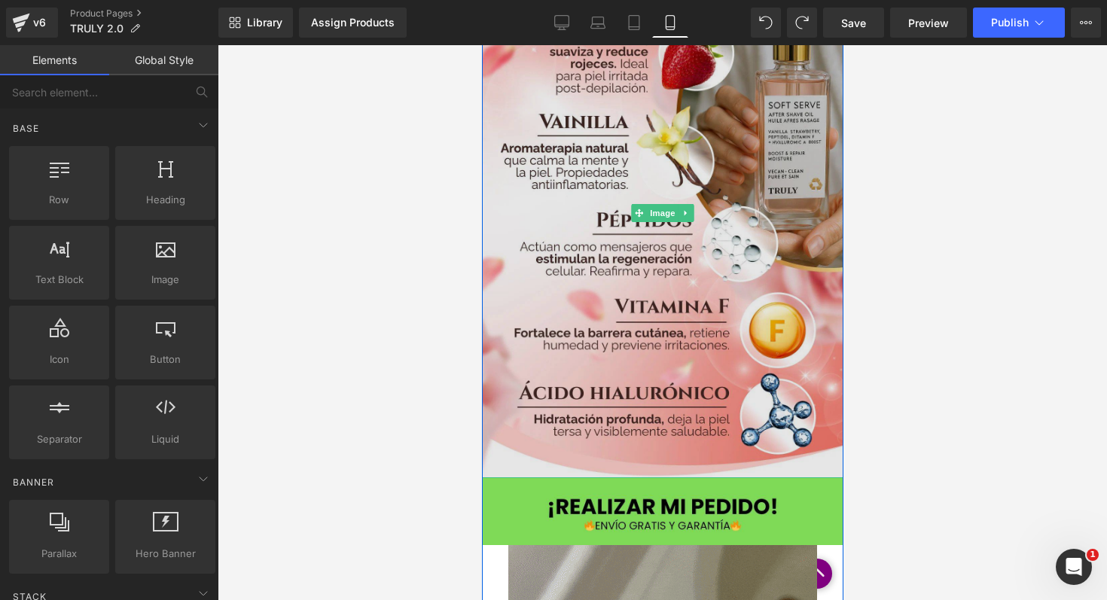
click at [538, 268] on img at bounding box center [662, 213] width 362 height 530
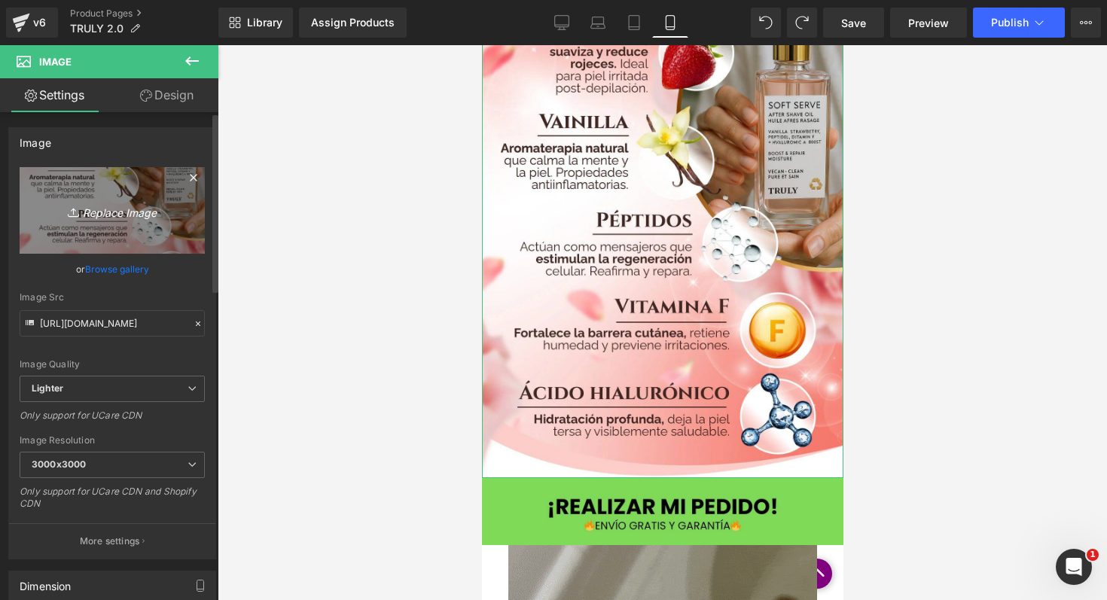
click at [118, 227] on link "Replace Image" at bounding box center [112, 210] width 185 height 87
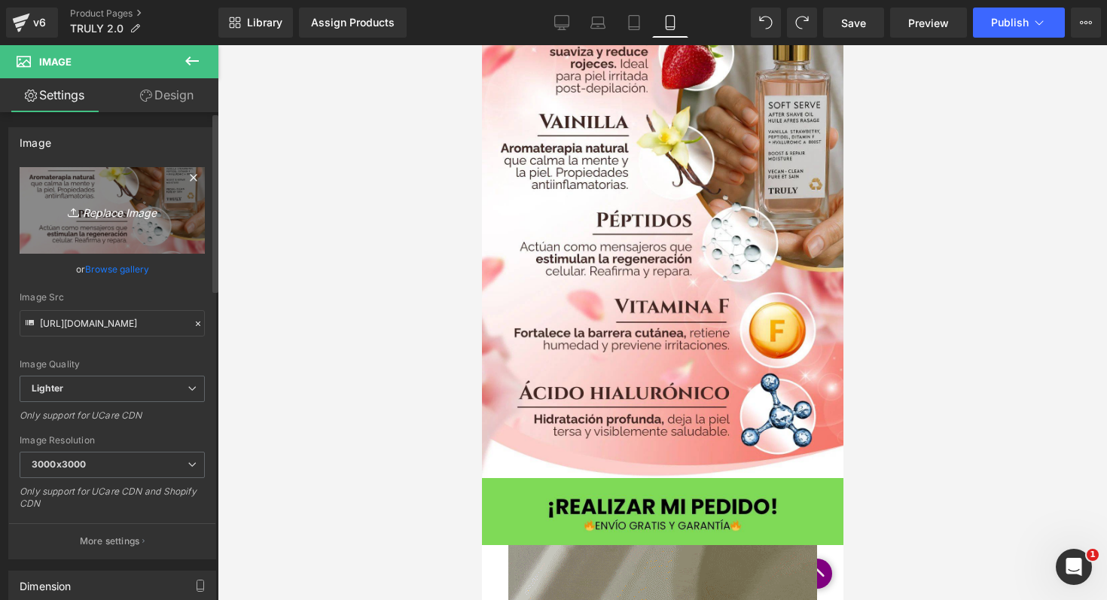
type input "C:\fakepath\TRULY 2 (1).png"
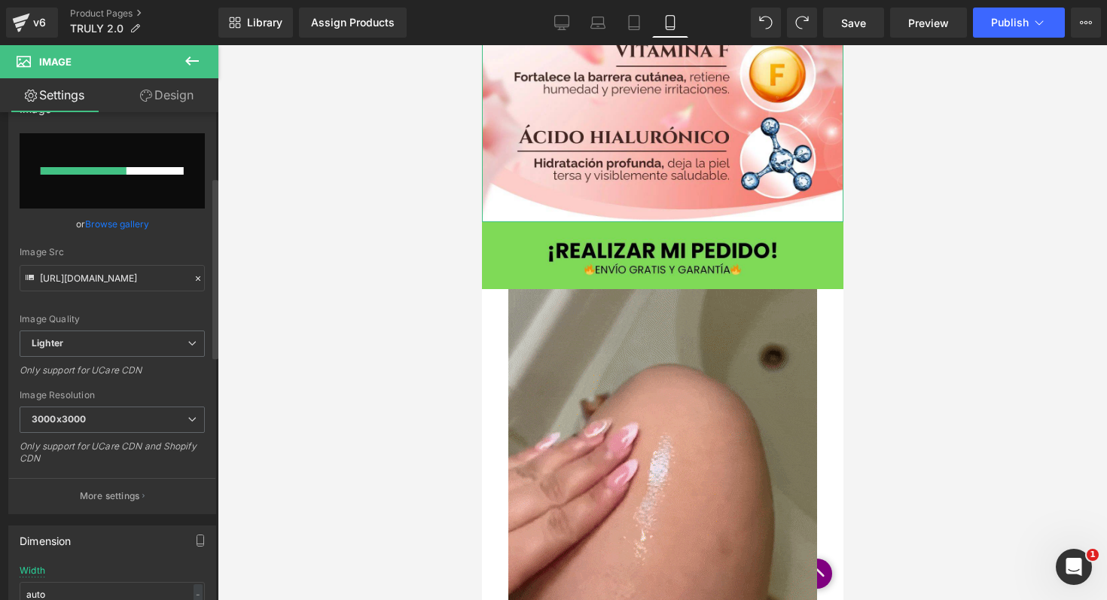
scroll to position [0, 0]
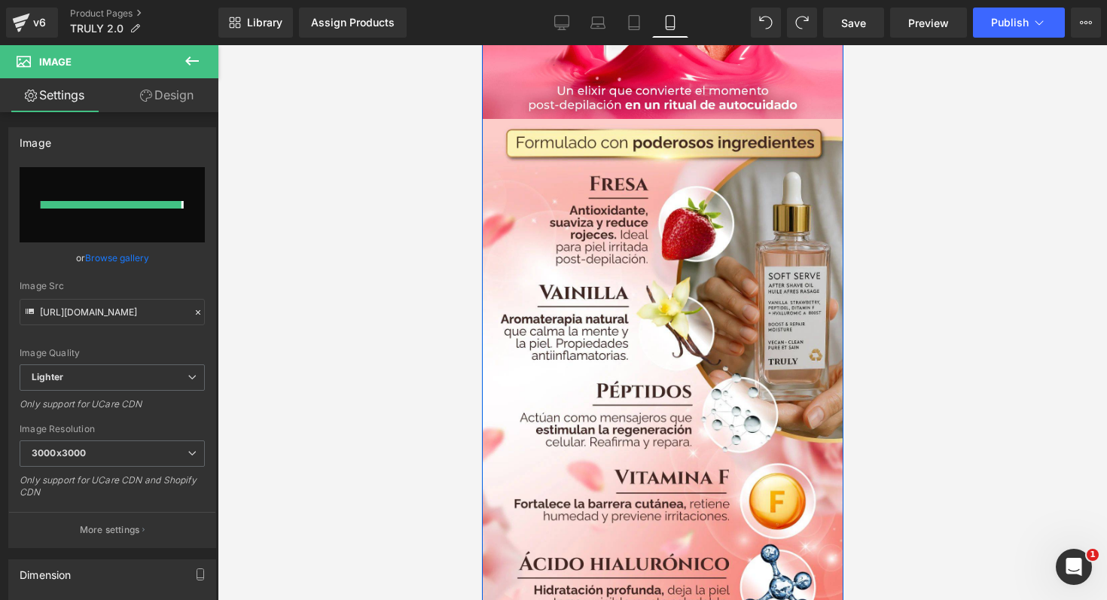
type input "https://ucarecdn.com/c908cf01-342d-41b3-a21e-7ffdec72f242/-/format/auto/-/previ…"
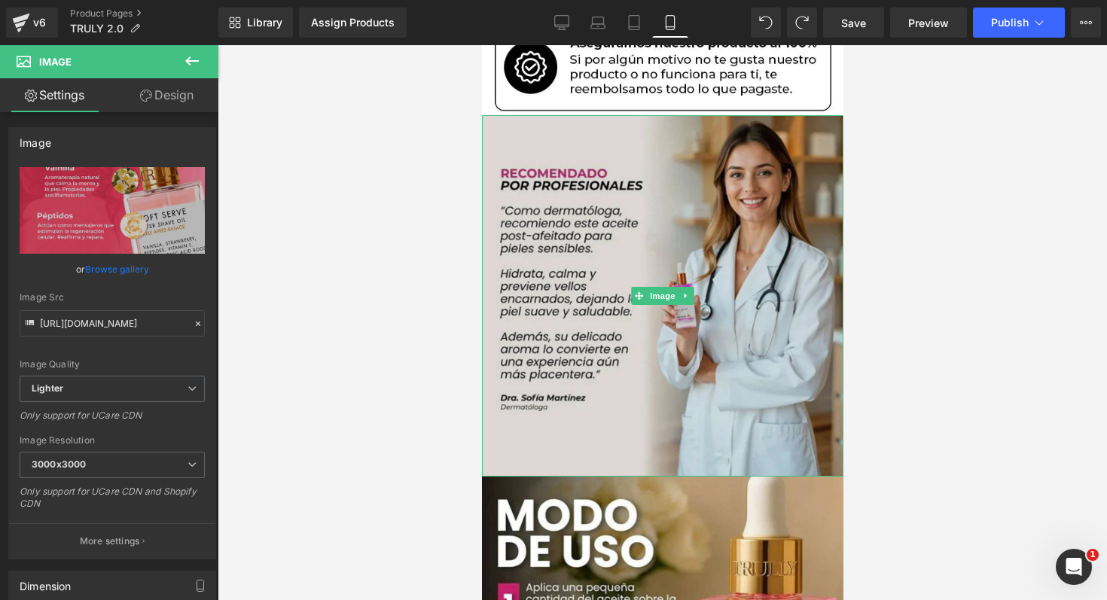
scroll to position [1916, 0]
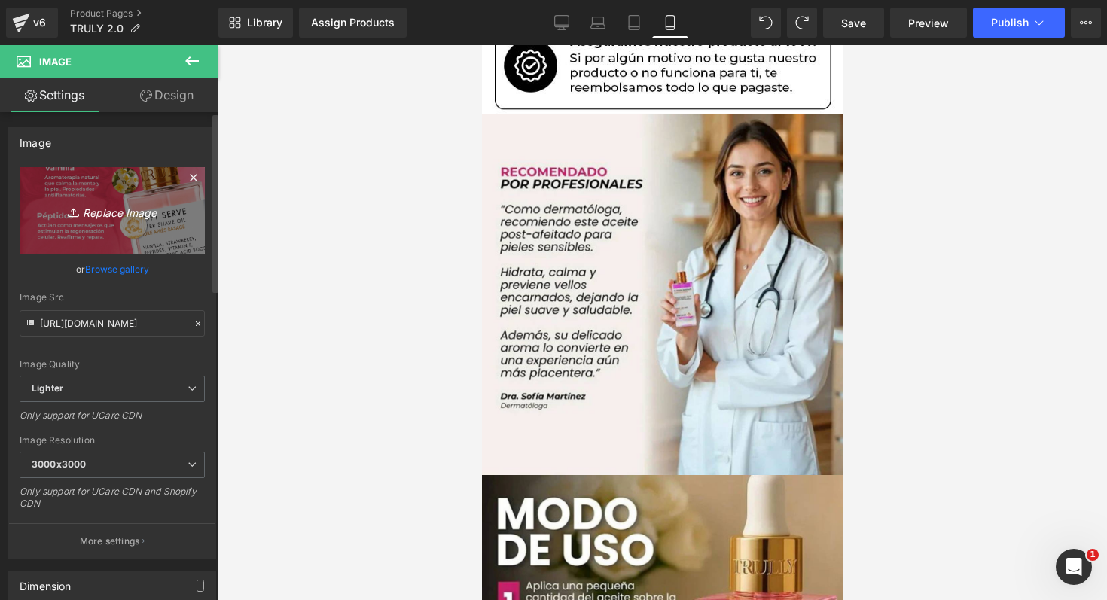
click at [124, 207] on icon "Replace Image" at bounding box center [112, 210] width 121 height 19
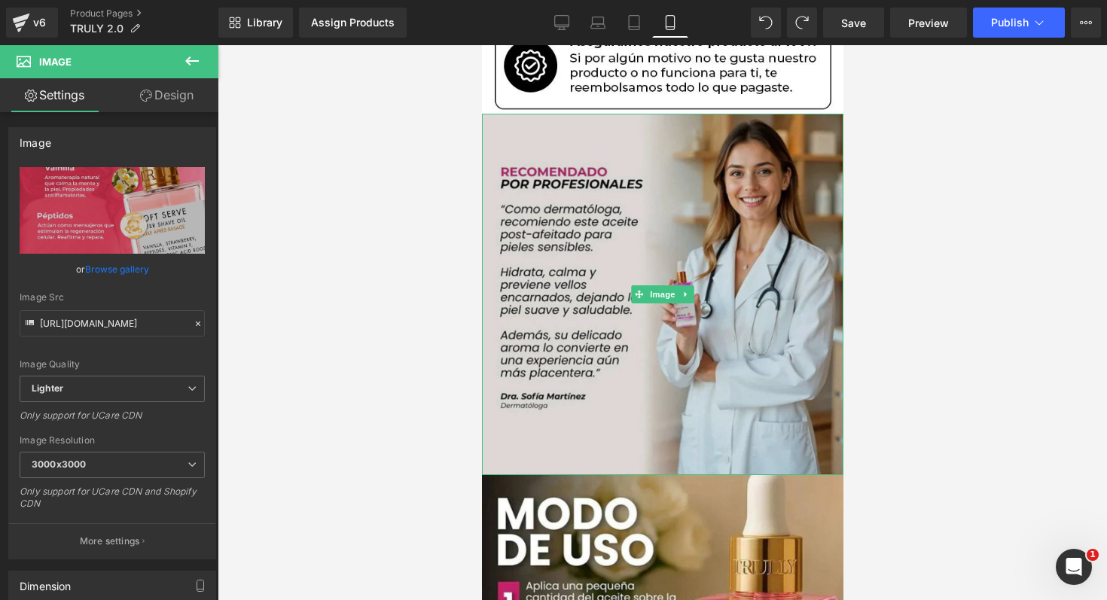
click at [741, 377] on img at bounding box center [662, 295] width 362 height 362
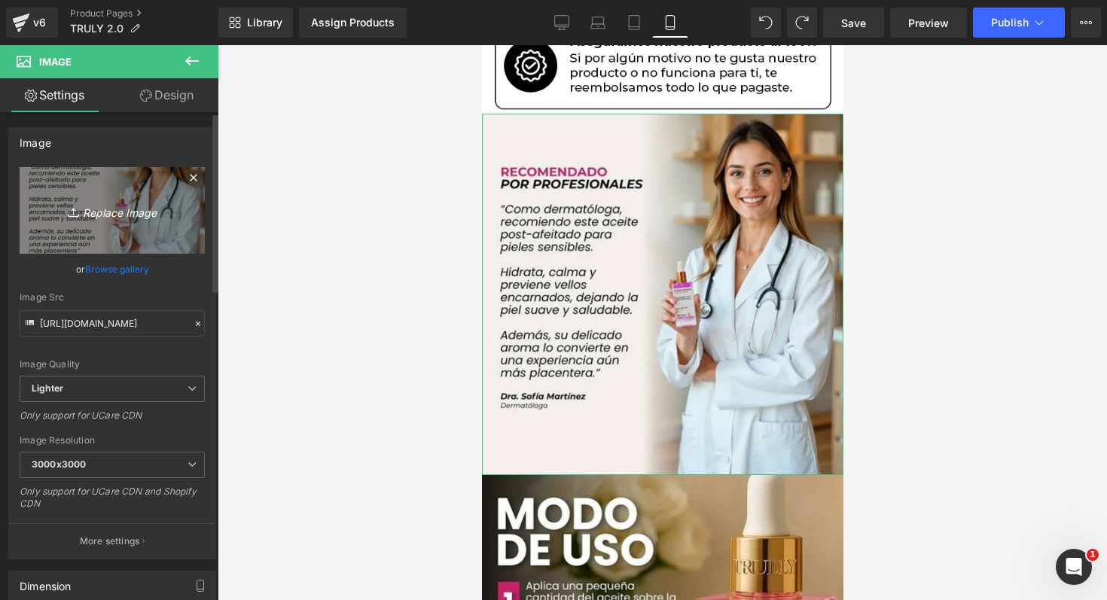
click at [94, 201] on icon "Replace Image" at bounding box center [112, 210] width 121 height 19
type input "C:\fakepath\TRULY 3 (1).png"
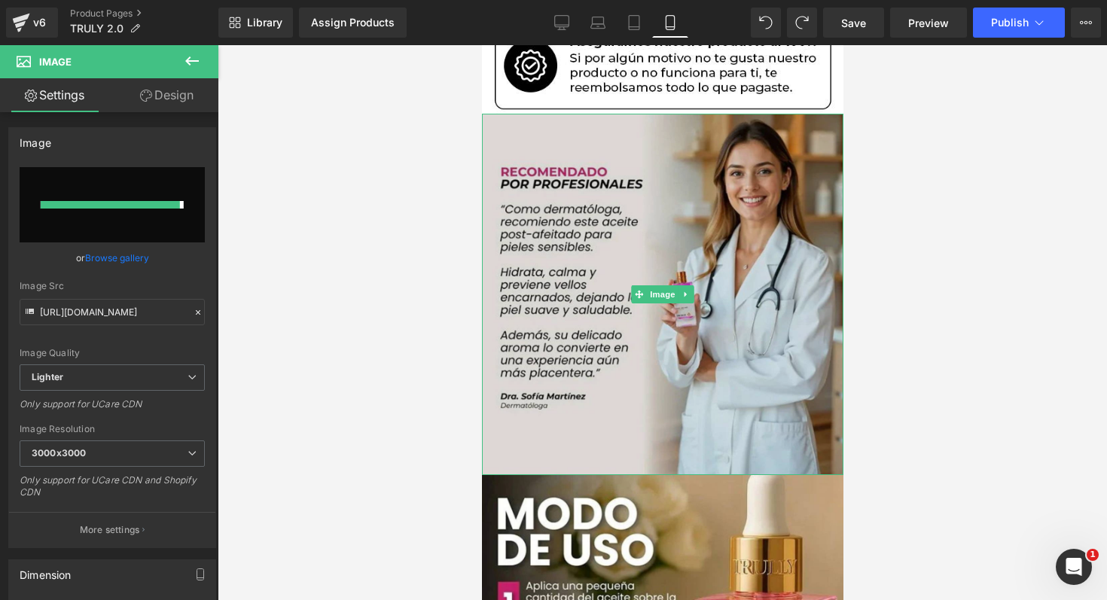
type input "https://ucarecdn.com/e16e2aa0-afcc-42bf-abe6-d292b9ae6dff/-/format/auto/-/previ…"
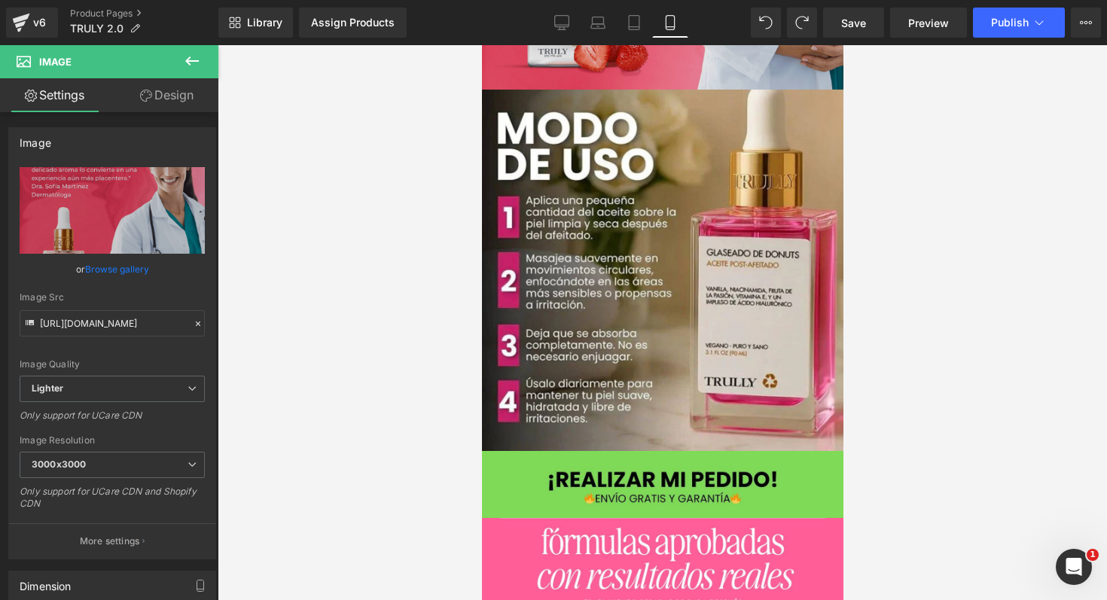
scroll to position [2501, 0]
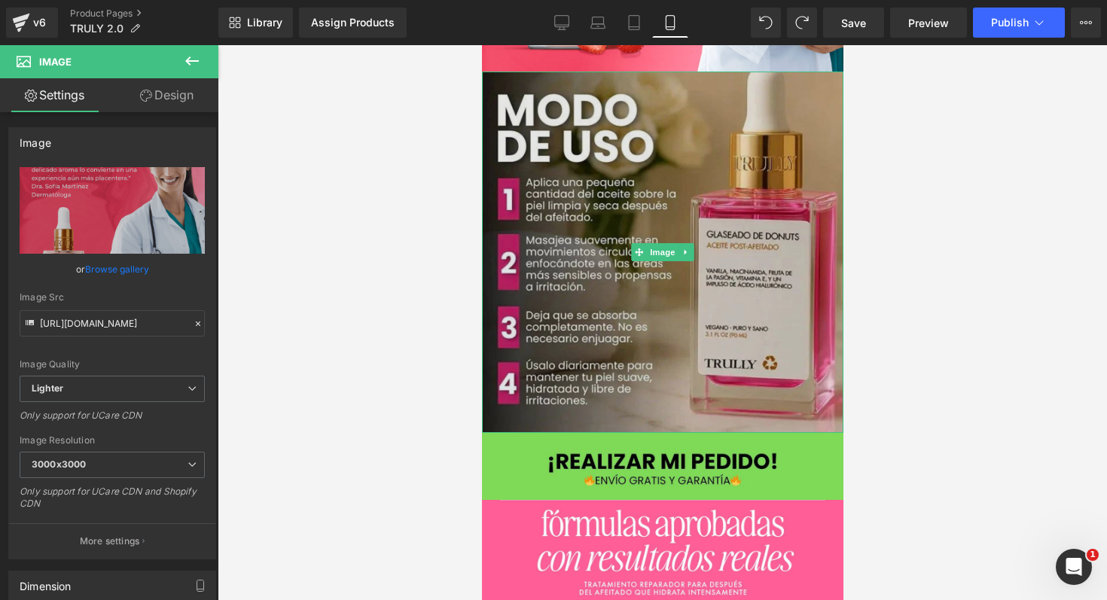
click at [600, 229] on img at bounding box center [662, 253] width 362 height 362
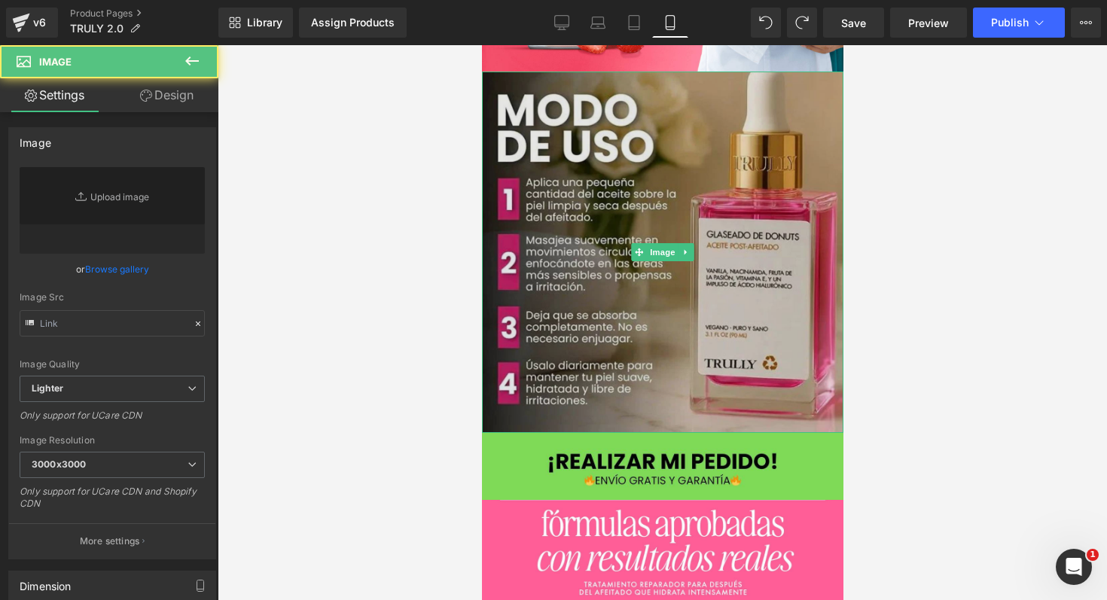
type input "https://ucarecdn.com/616f5102-0274-49fe-b82f-197431f17139/-/format/auto/-/previ…"
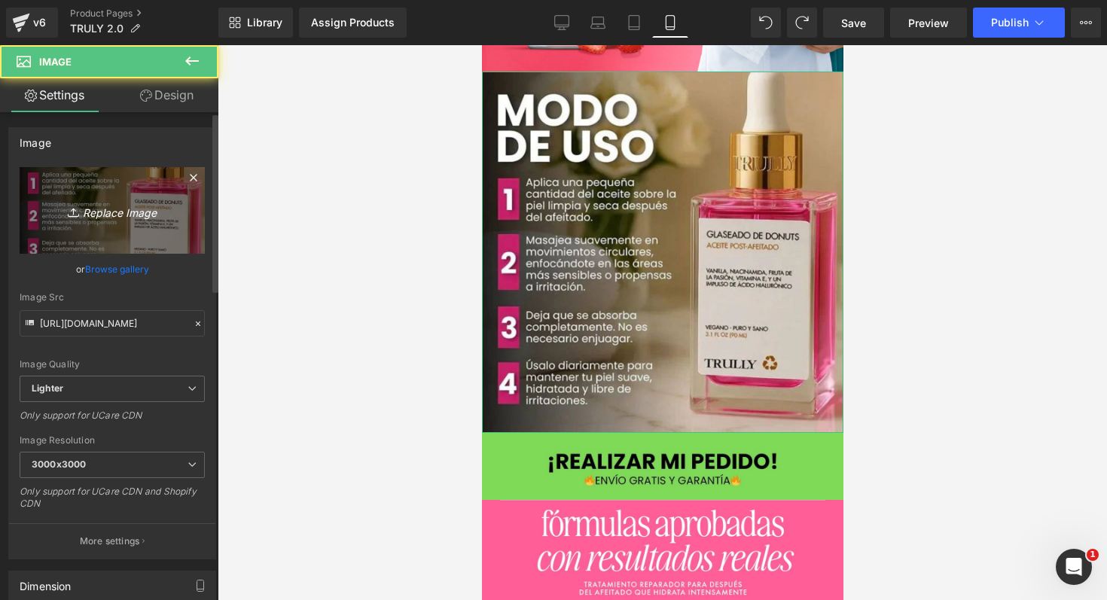
click at [88, 249] on link "Replace Image" at bounding box center [112, 210] width 185 height 87
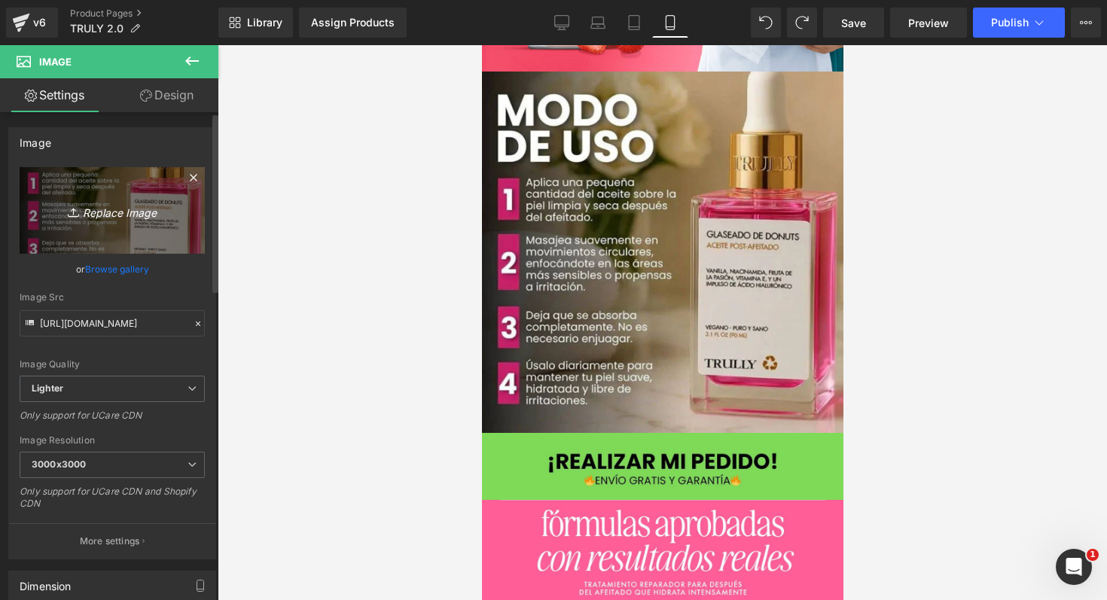
type input "C:\fakepath\TRULY 4 (1).png"
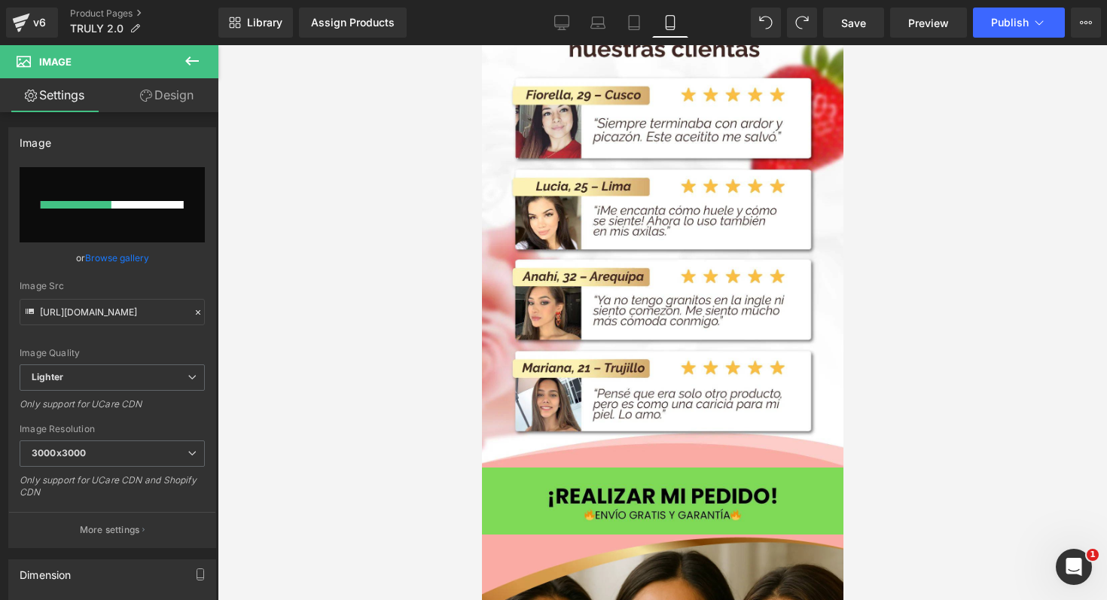
scroll to position [3367, 0]
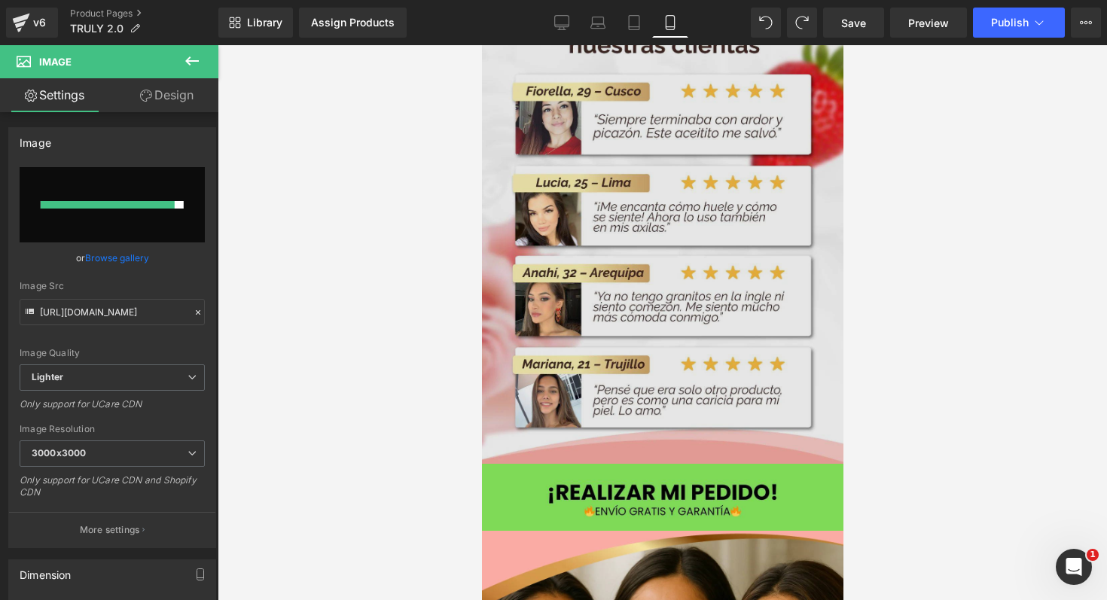
type input "https://ucarecdn.com/a2611e2e-5317-48bf-9906-548612876ab3/-/format/auto/-/previ…"
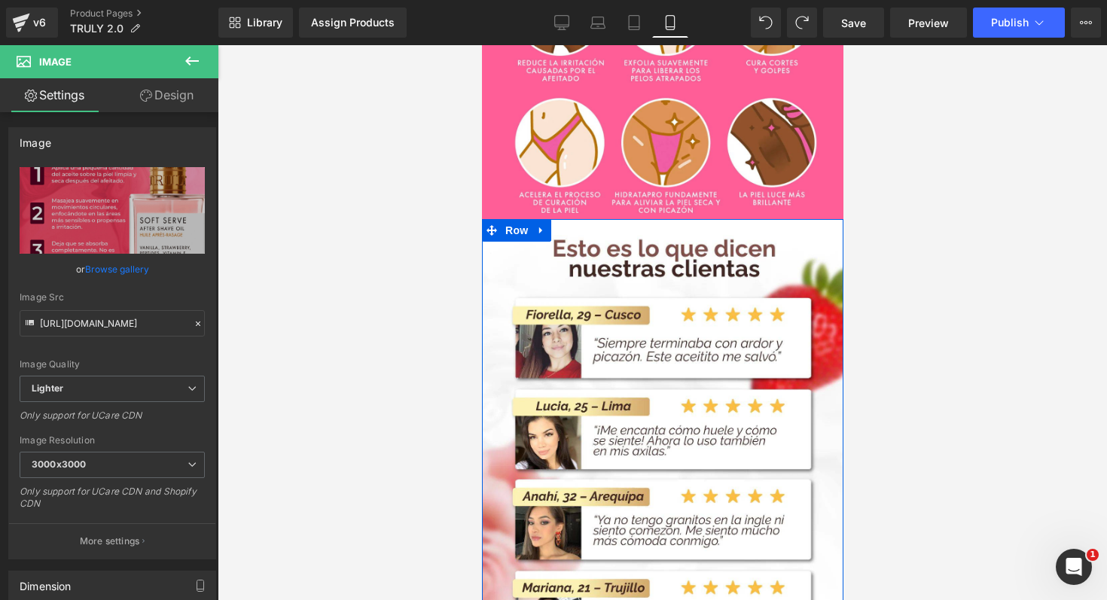
scroll to position [3322, 0]
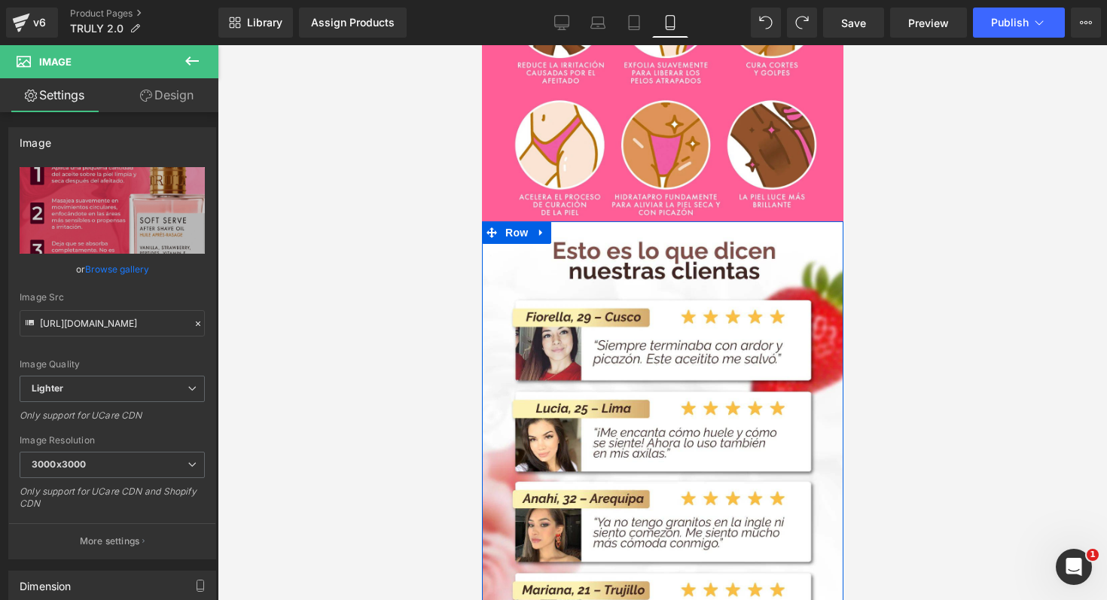
click at [748, 303] on img at bounding box center [662, 455] width 362 height 468
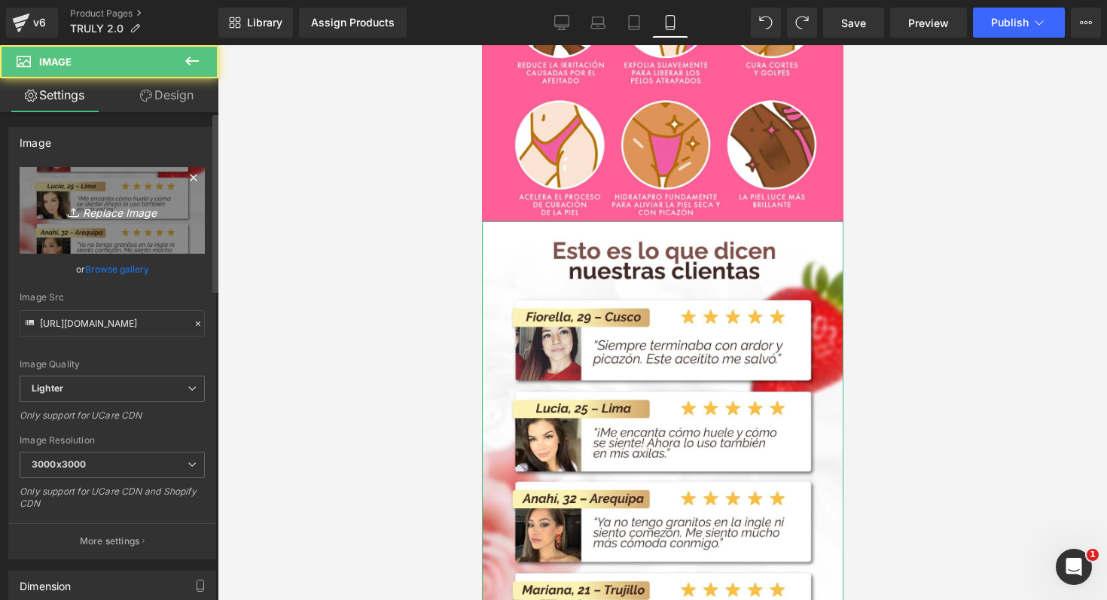
click at [91, 208] on icon "Replace Image" at bounding box center [112, 210] width 121 height 19
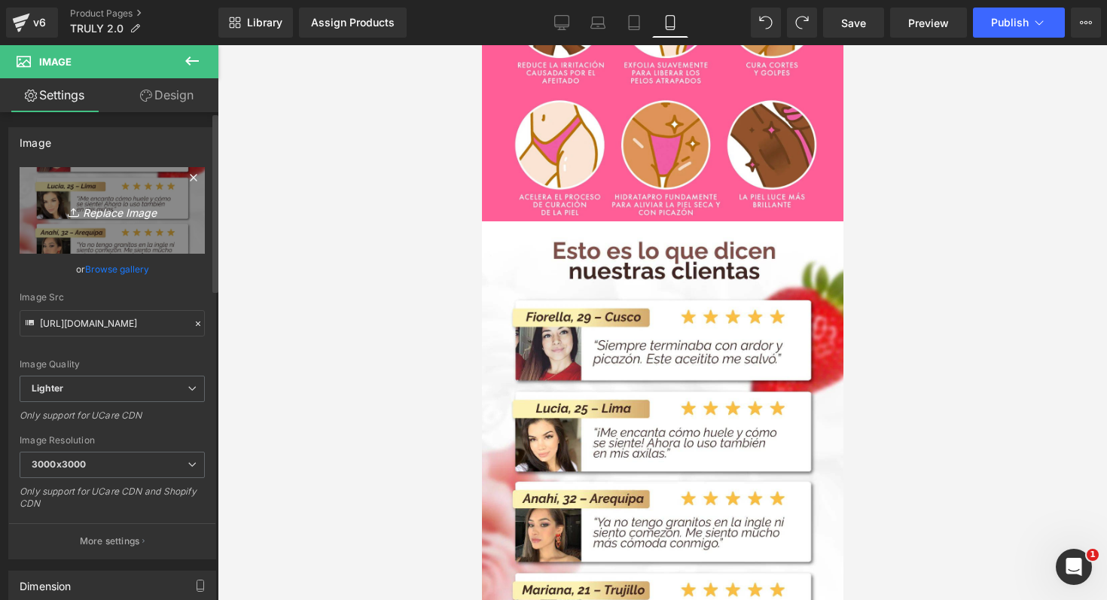
type input "C:\fakepath\TRULY 5 (1).png"
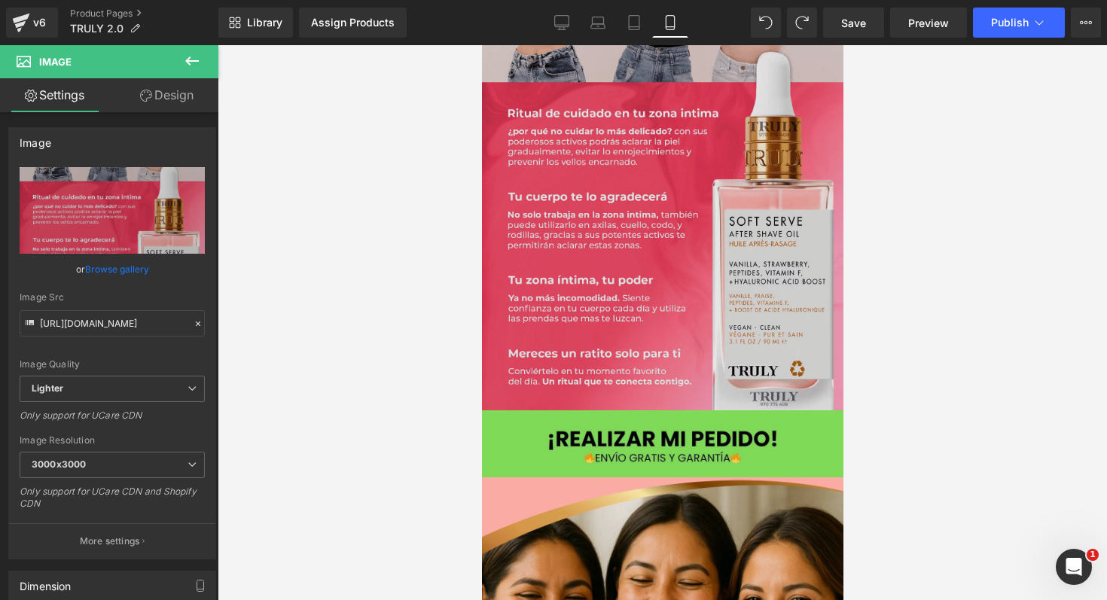
scroll to position [3615, 0]
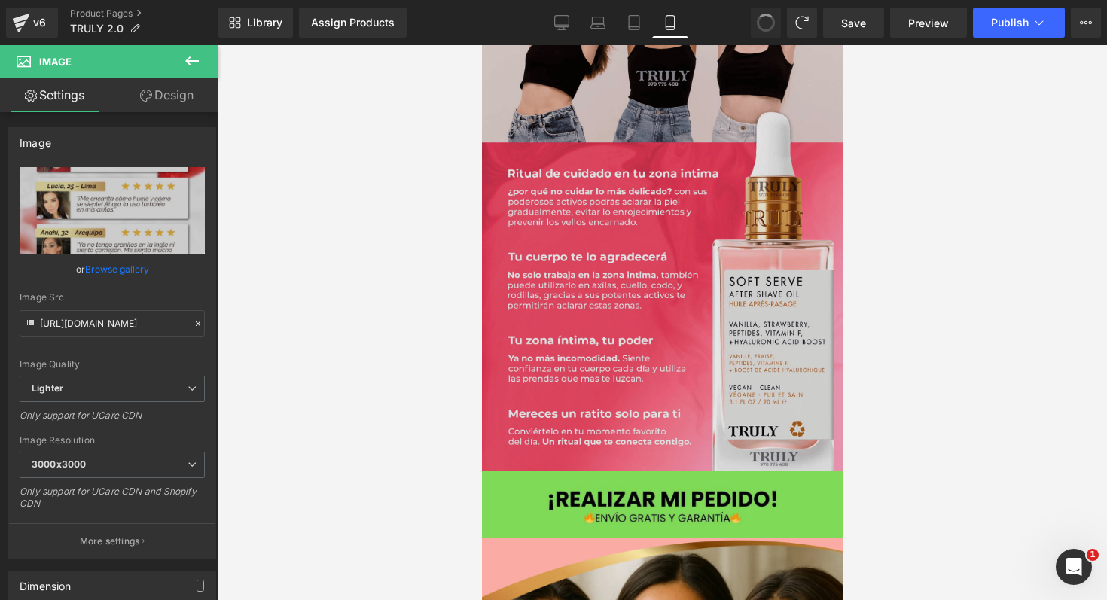
type input "https://ucarecdn.com/c0ac90e9-f82b-4c09-b153-6fa6944dbd89/-/format/auto/-/previ…"
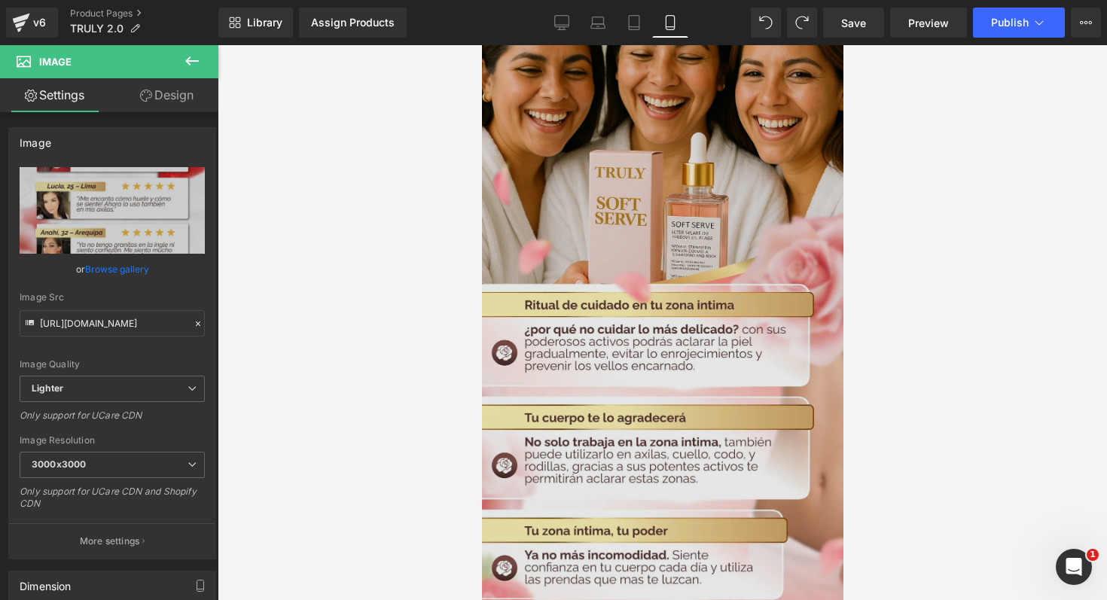
scroll to position [4130, 0]
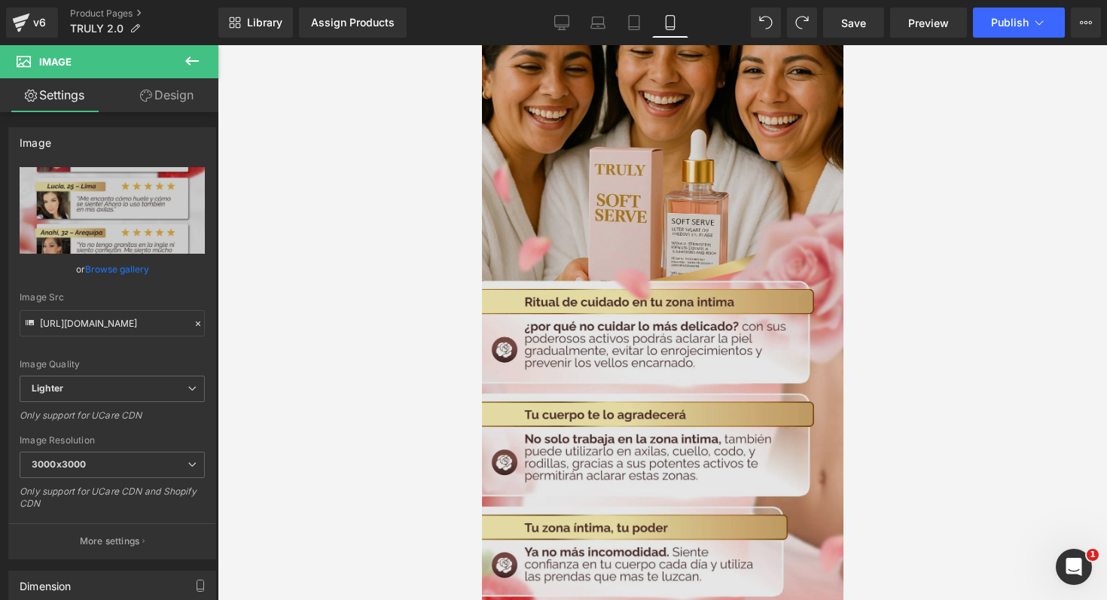
click at [629, 278] on img at bounding box center [662, 329] width 362 height 760
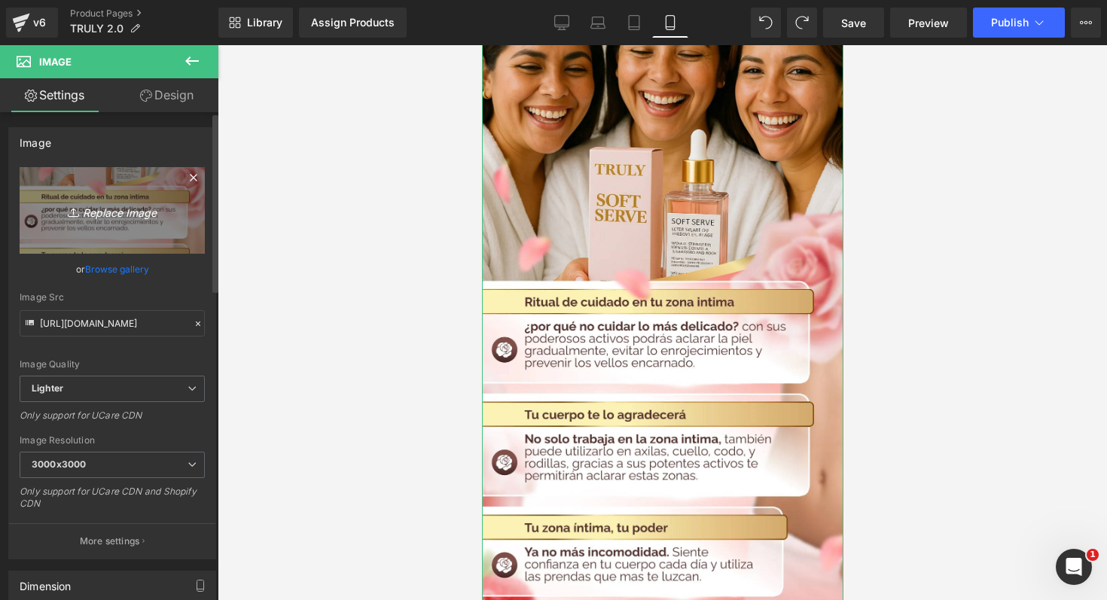
click at [149, 198] on link "Replace Image" at bounding box center [112, 210] width 185 height 87
type input "C:\fakepath\TRULY 5 (1).png"
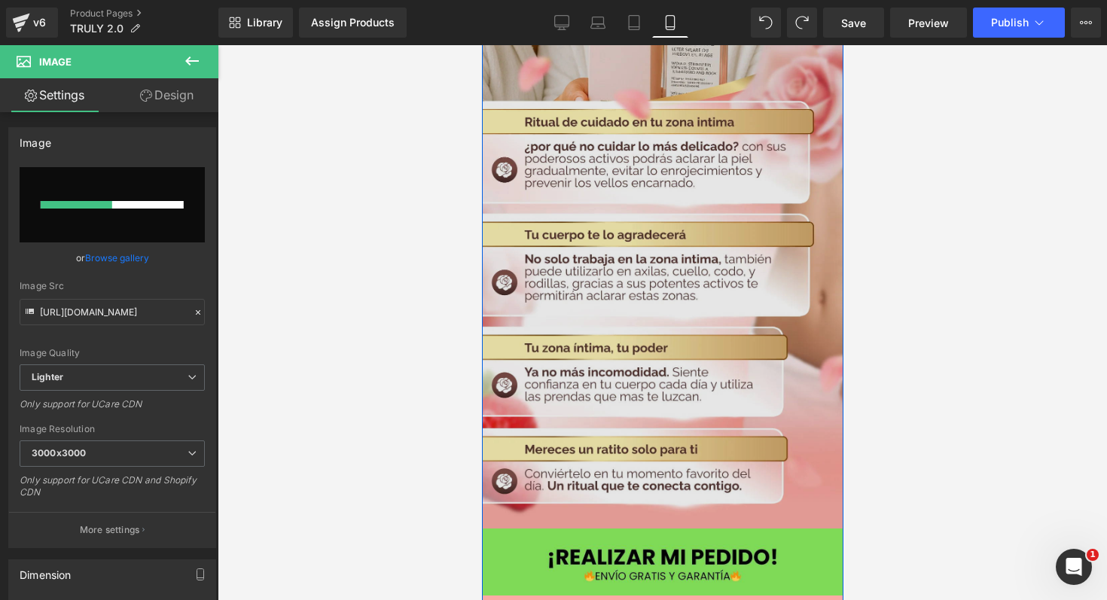
scroll to position [4308, 0]
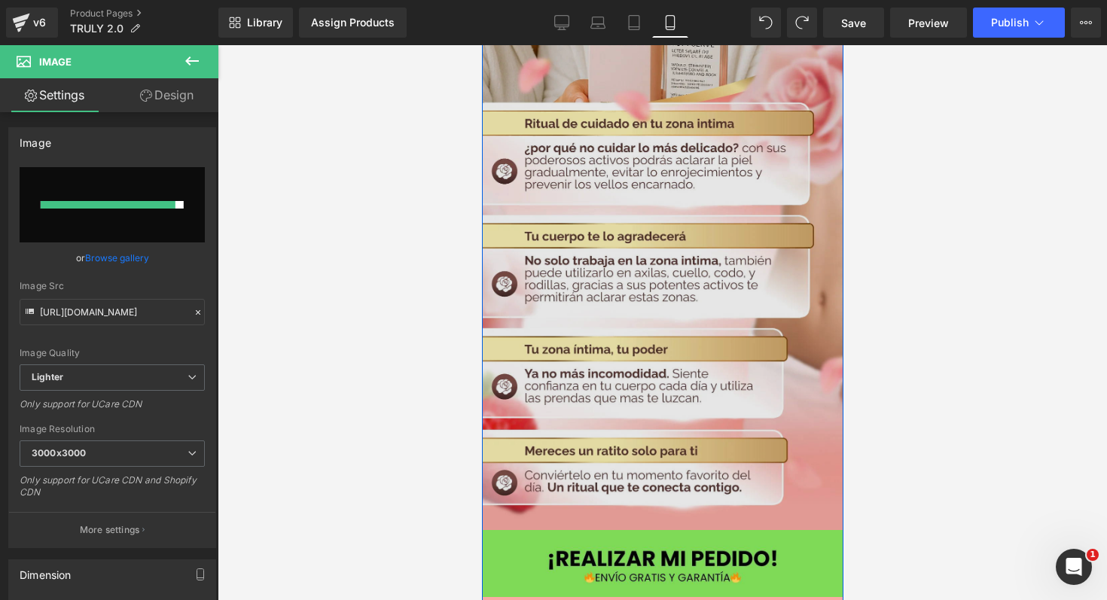
type input "https://ucarecdn.com/df76dd09-014a-479f-8370-9ab067ef1d6d/-/format/auto/-/previ…"
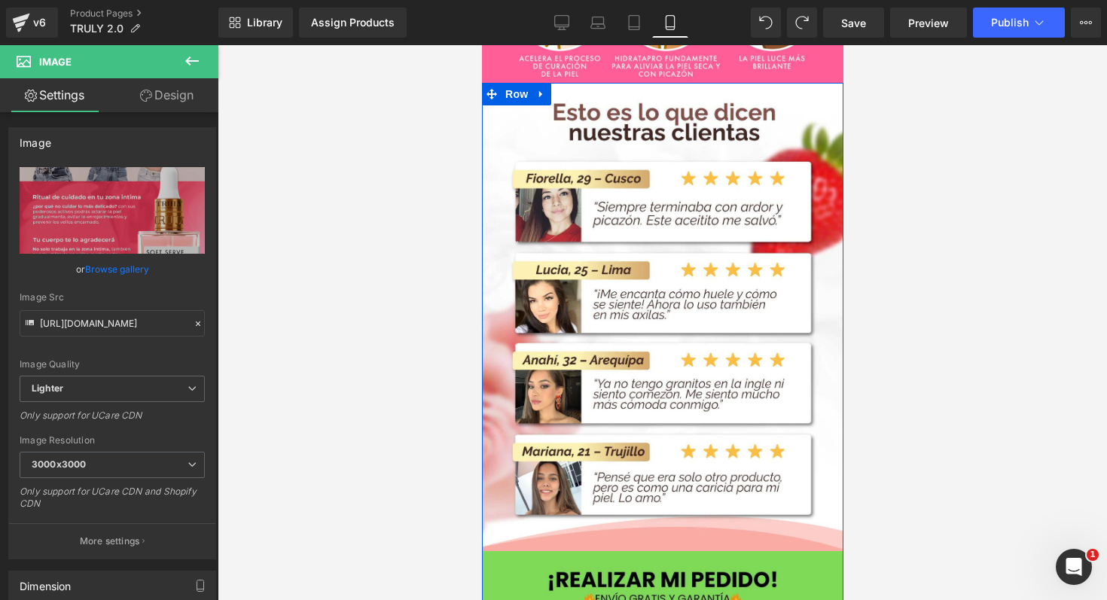
scroll to position [3438, 0]
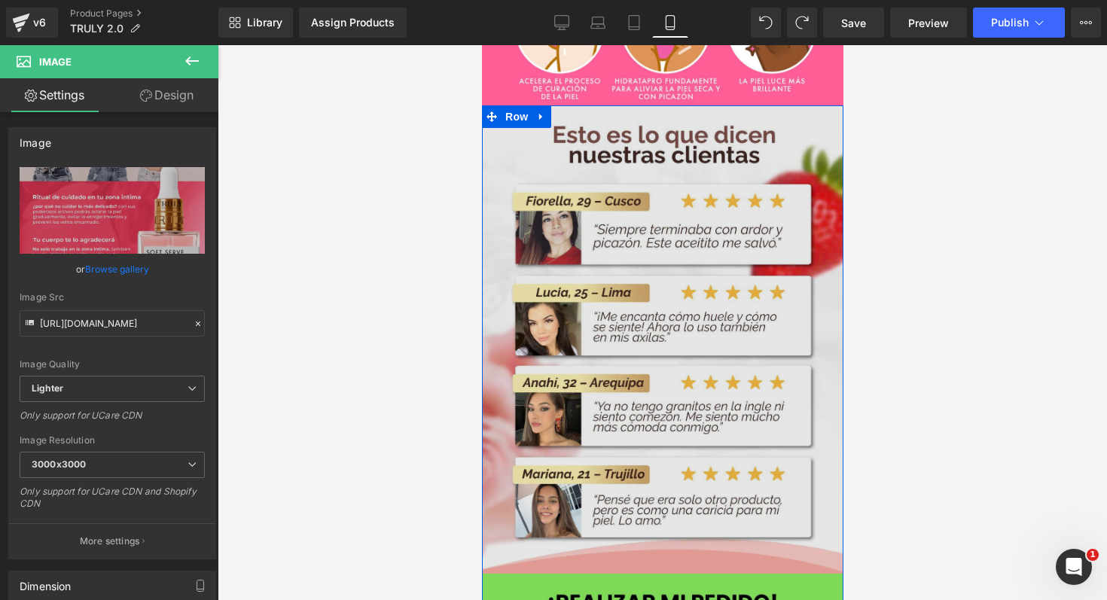
click at [678, 300] on img at bounding box center [662, 339] width 362 height 468
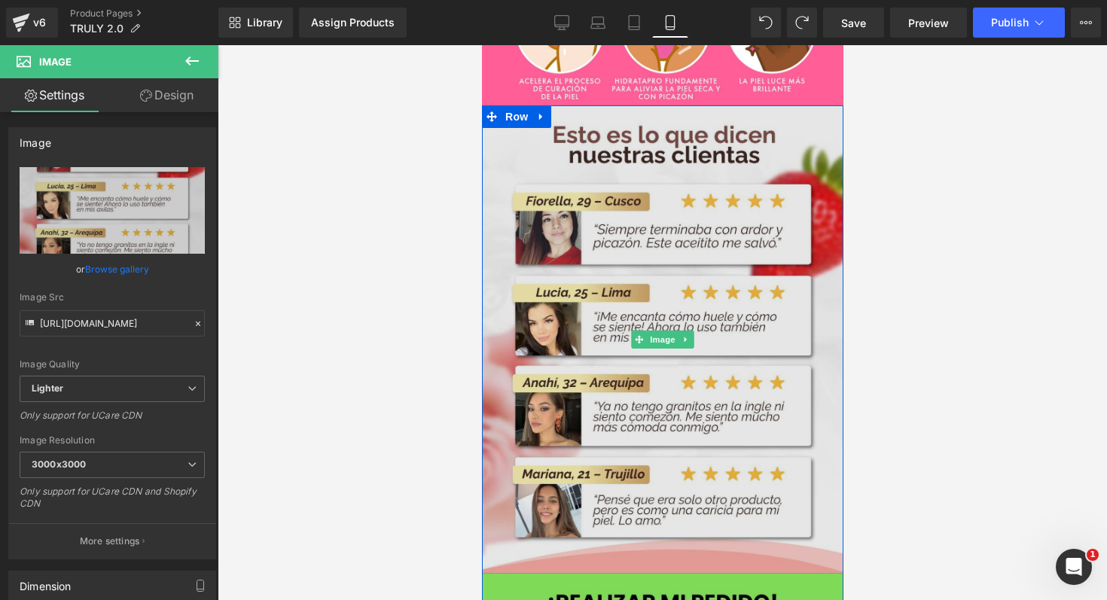
click at [630, 321] on img at bounding box center [662, 339] width 362 height 468
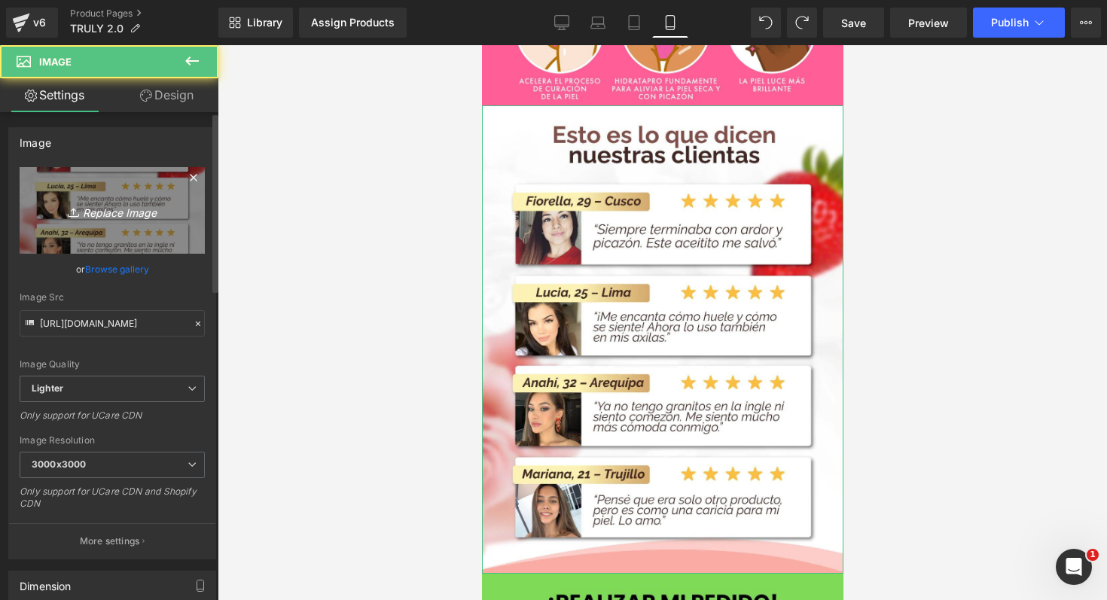
click at [74, 220] on link "Replace Image" at bounding box center [112, 210] width 185 height 87
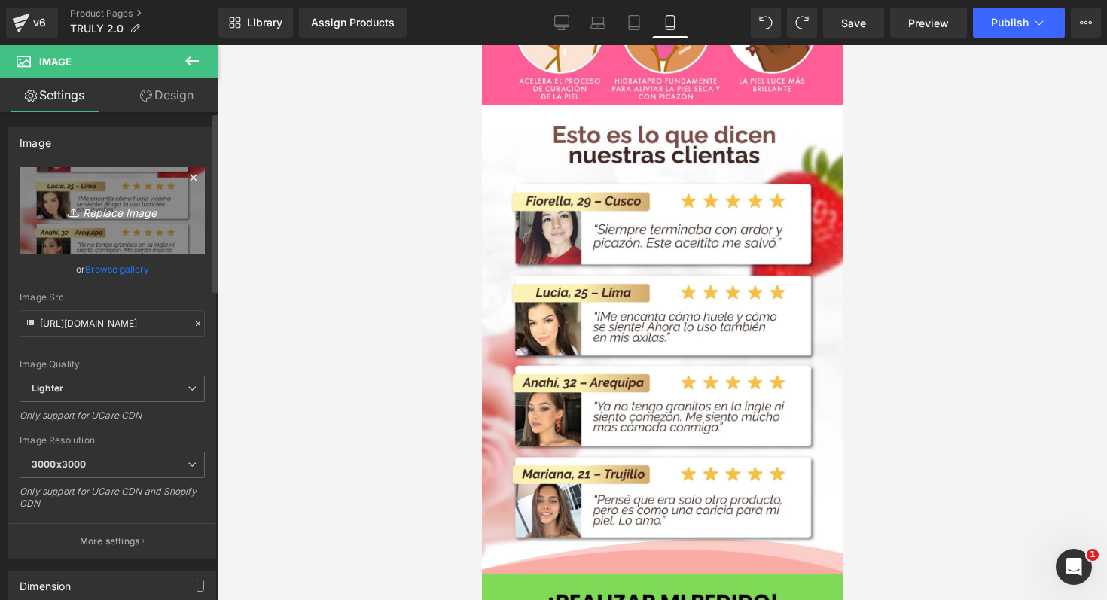
type input "C:\fakepath\TRULY 7 (1).png"
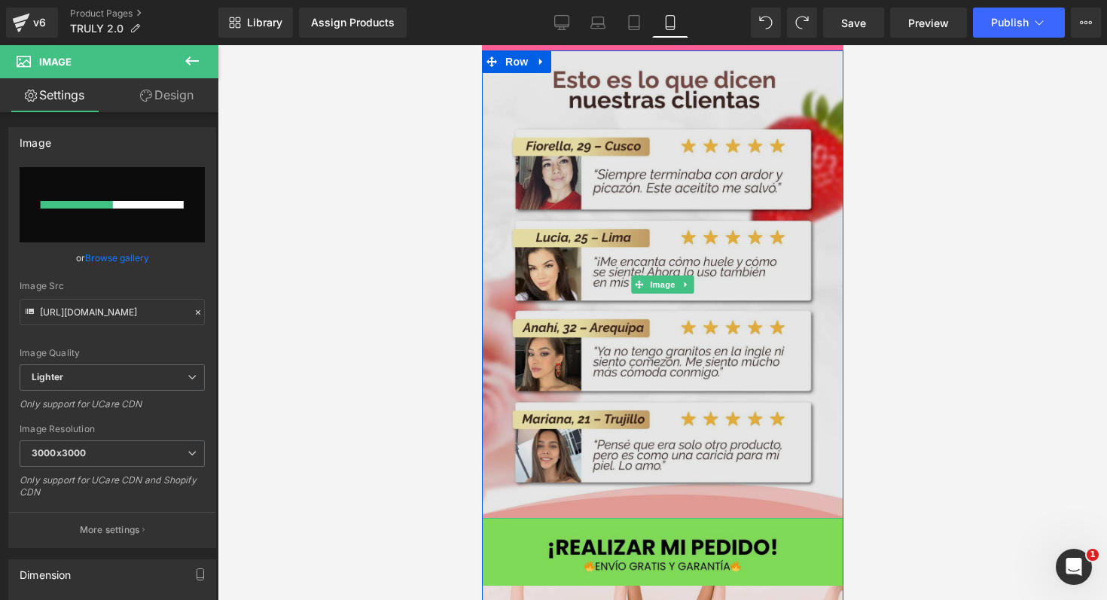
scroll to position [3493, 0]
type input "https://ucarecdn.com/1937f5dd-41f4-413b-8c22-5fb3f72a09f5/-/format/auto/-/previ…"
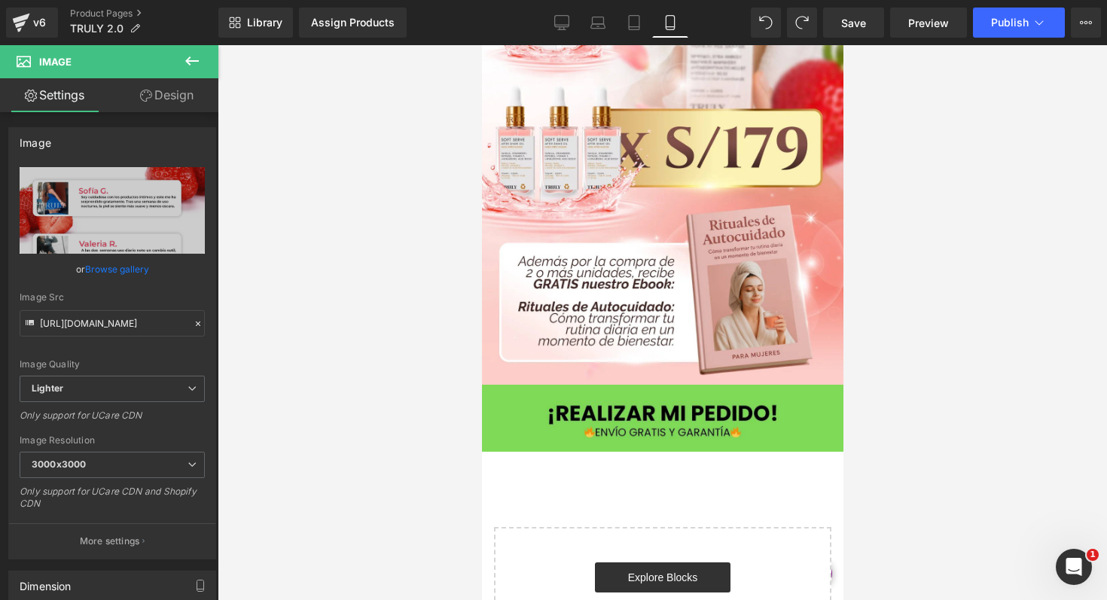
scroll to position [5084, 0]
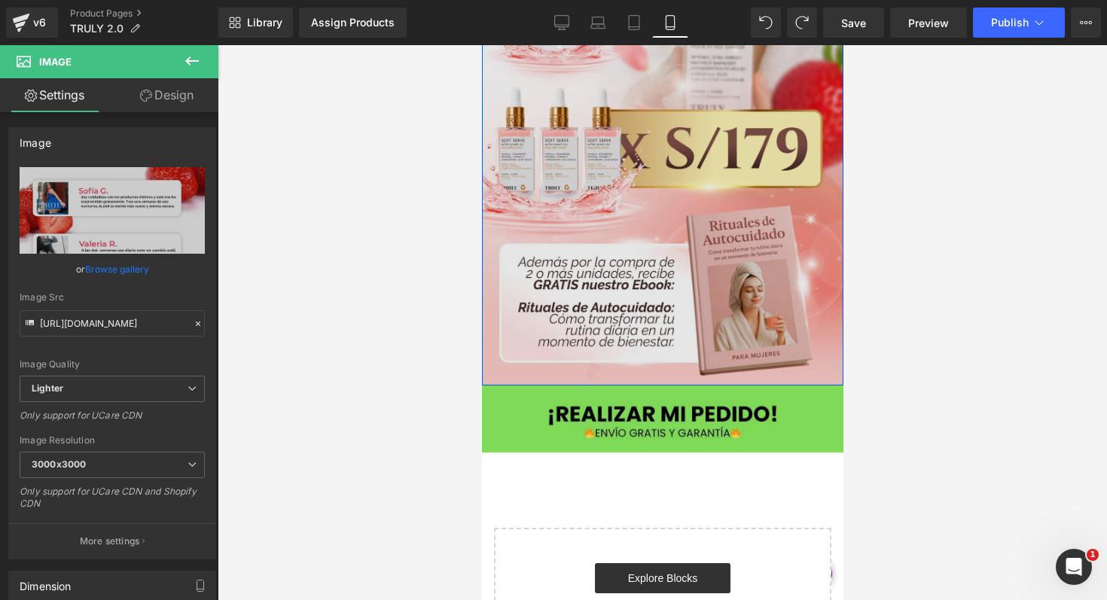
click at [682, 187] on img at bounding box center [662, 32] width 362 height 708
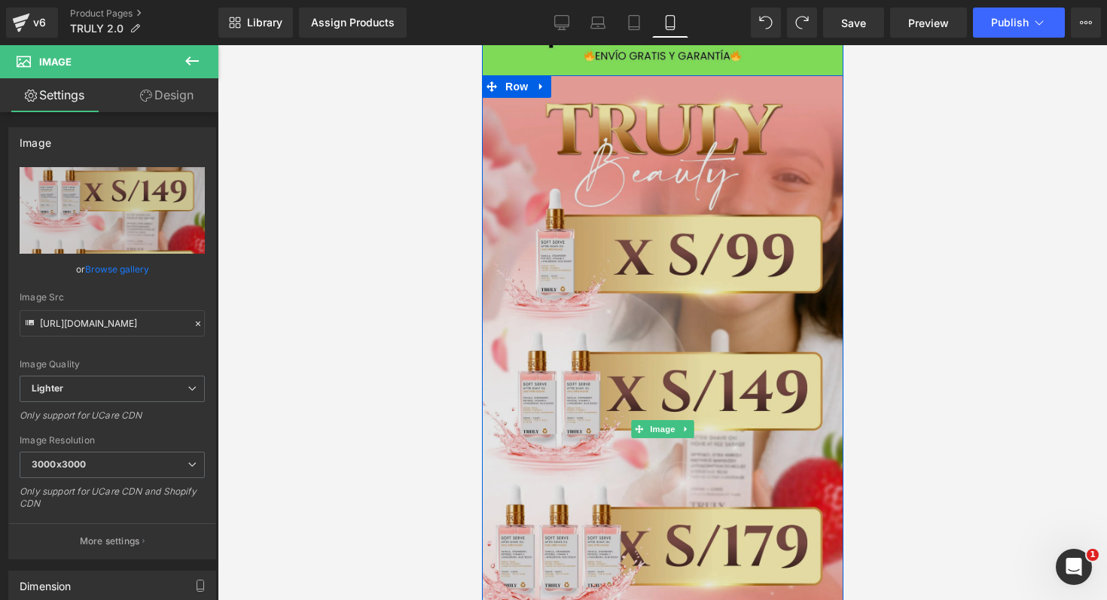
scroll to position [4689, 0]
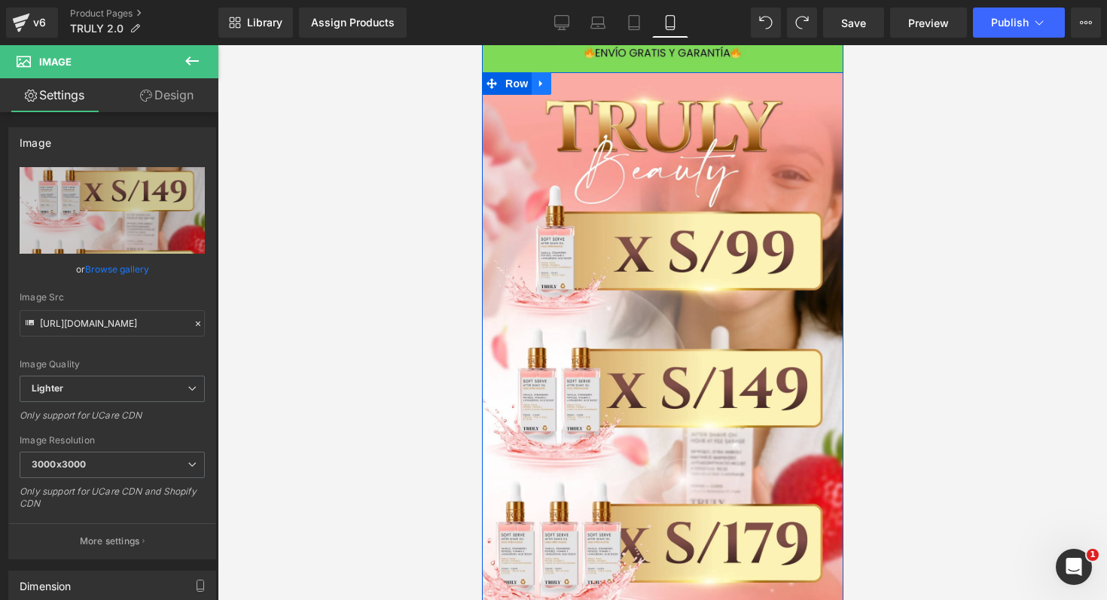
click at [539, 78] on icon at bounding box center [541, 83] width 11 height 11
click at [577, 78] on icon at bounding box center [580, 83] width 11 height 11
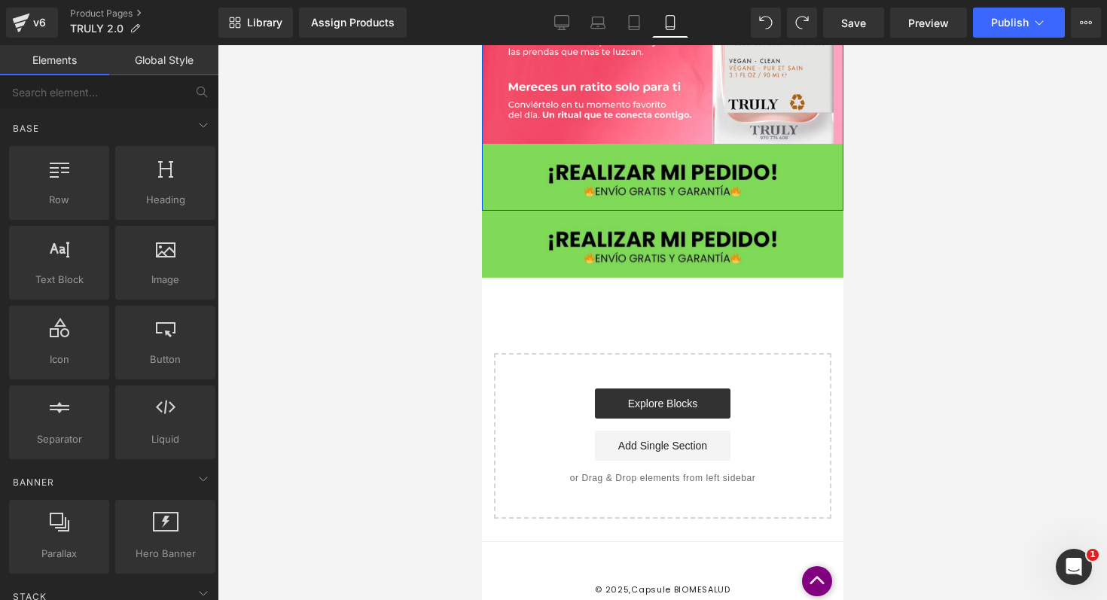
scroll to position [4554, 0]
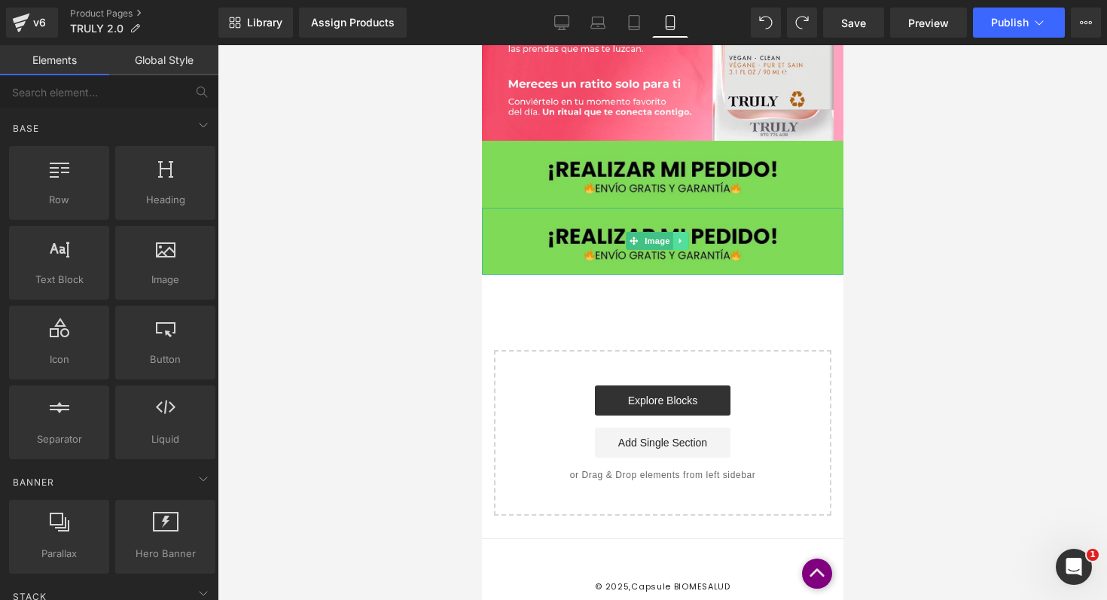
click at [681, 237] on icon at bounding box center [680, 241] width 8 height 9
click at [688, 237] on icon at bounding box center [687, 241] width 8 height 9
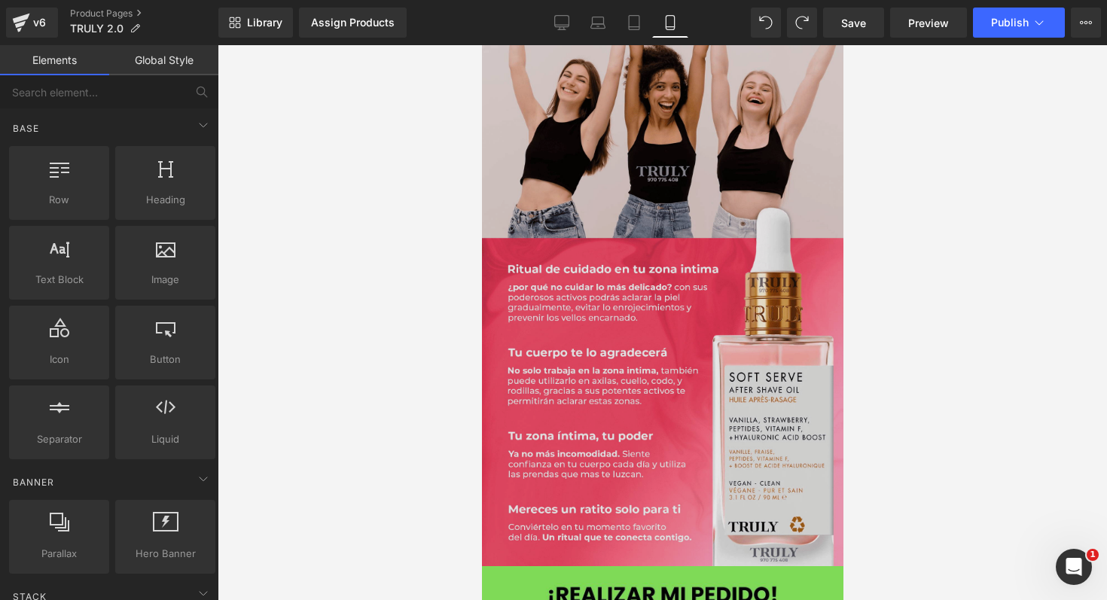
scroll to position [4127, 4]
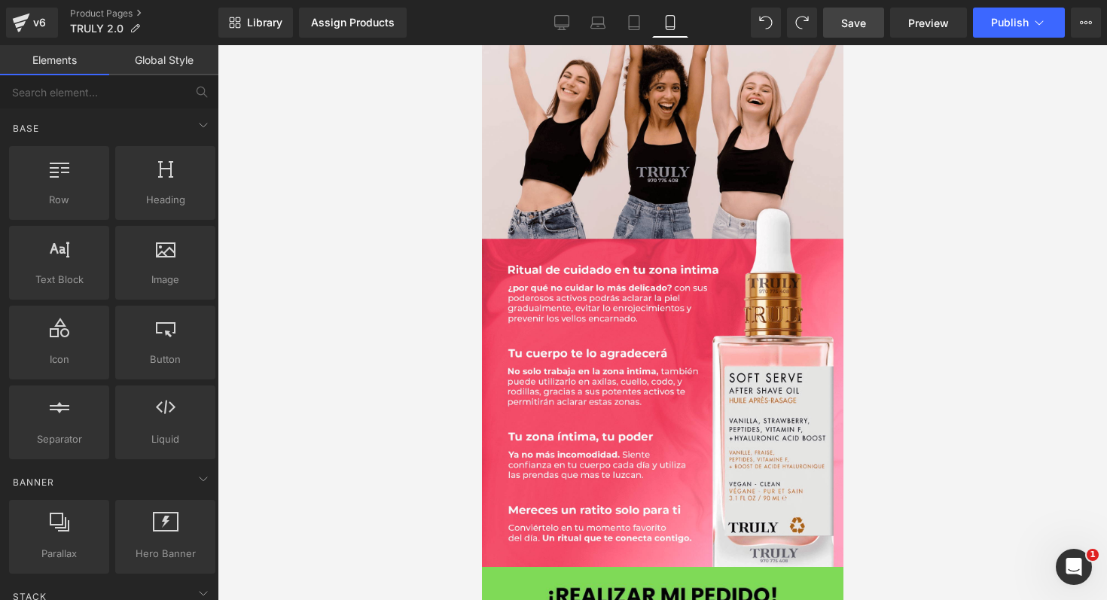
click at [855, 22] on span "Save" at bounding box center [853, 23] width 25 height 16
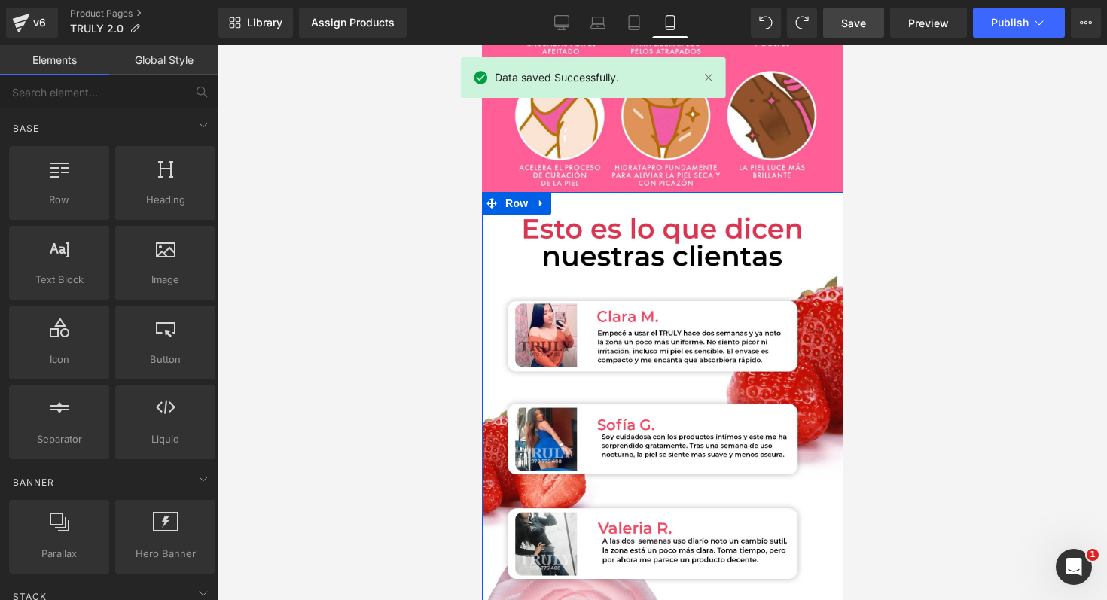
scroll to position [3316, 4]
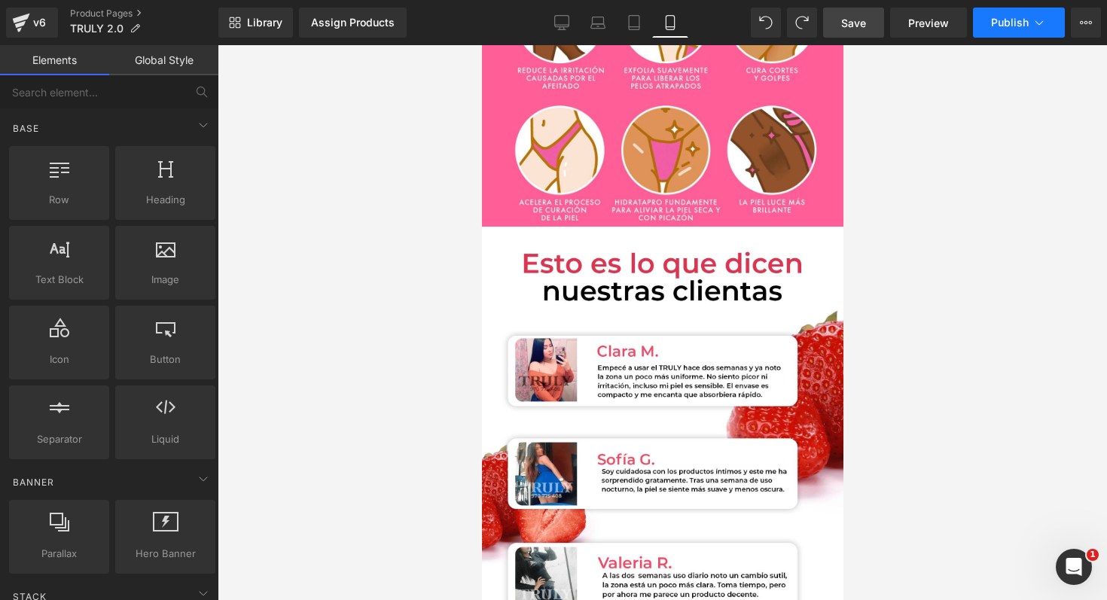
click at [1018, 25] on span "Publish" at bounding box center [1010, 23] width 38 height 12
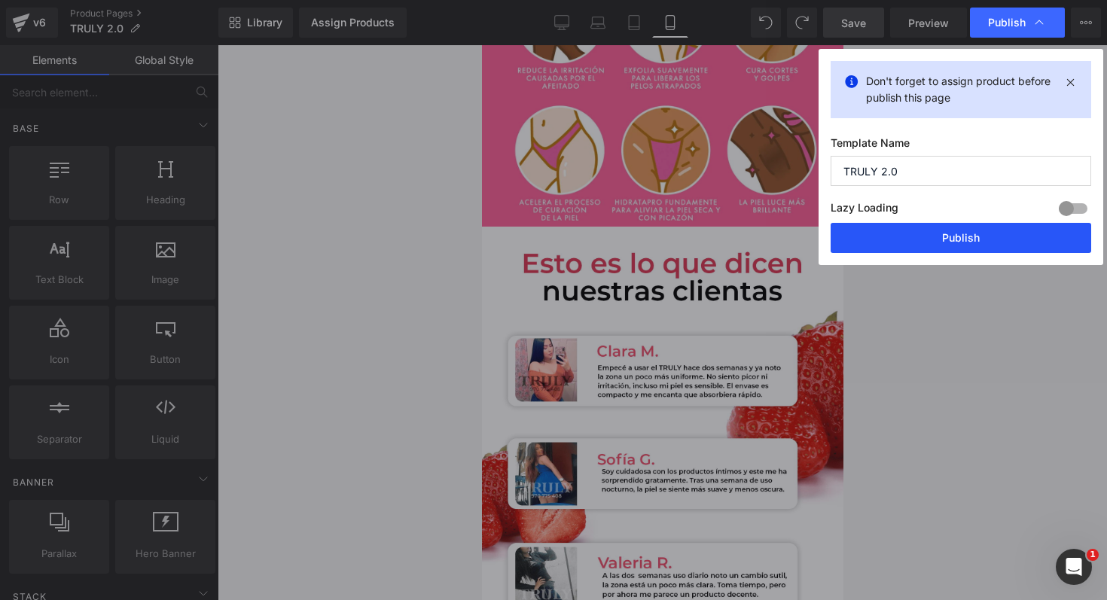
click at [1024, 249] on button "Publish" at bounding box center [961, 238] width 261 height 30
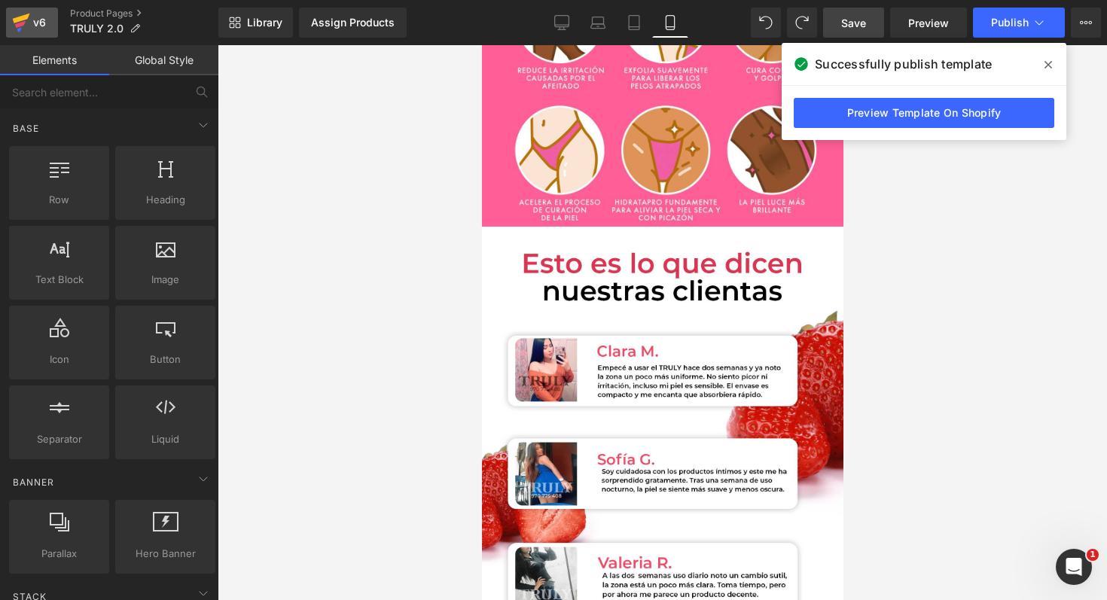
click at [32, 14] on div "v6" at bounding box center [39, 23] width 19 height 20
